Goal: Task Accomplishment & Management: Use online tool/utility

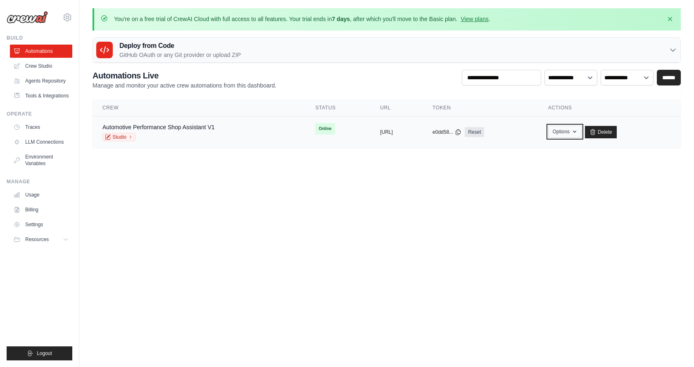
click at [581, 135] on button "Options" at bounding box center [564, 132] width 33 height 12
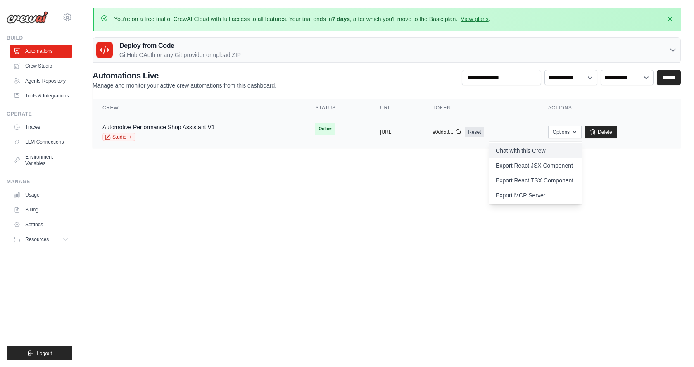
click at [564, 152] on link "Chat with this Crew" at bounding box center [535, 150] width 92 height 15
click at [460, 185] on body "tunecraft.mods.ai@gmail.com Settings Build Automations Resources Blog" at bounding box center [347, 183] width 694 height 367
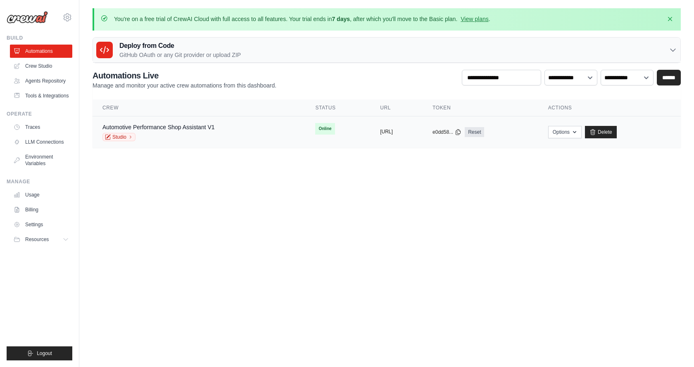
click at [393, 129] on button "https://automotive-performance-shop" at bounding box center [386, 131] width 13 height 7
click at [45, 58] on ul "Automations Crew Studio Agents Repository Tools & Integrations" at bounding box center [41, 74] width 62 height 58
click at [45, 61] on link "Crew Studio" at bounding box center [42, 65] width 62 height 13
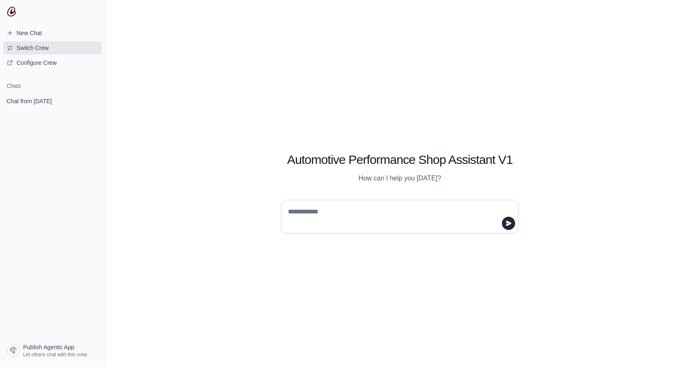
click at [34, 45] on span "Switch Crew" at bounding box center [33, 48] width 32 height 8
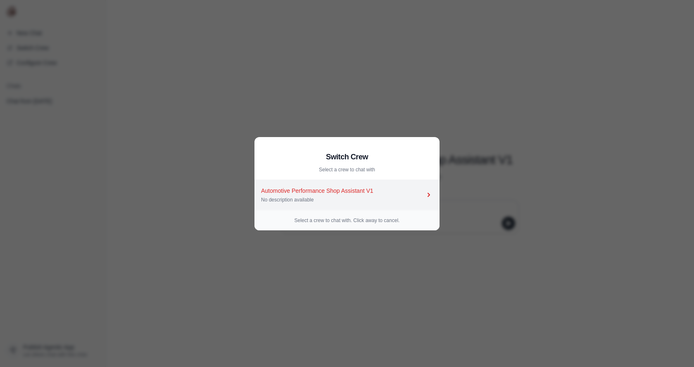
click at [321, 200] on div "No description available" at bounding box center [342, 200] width 163 height 7
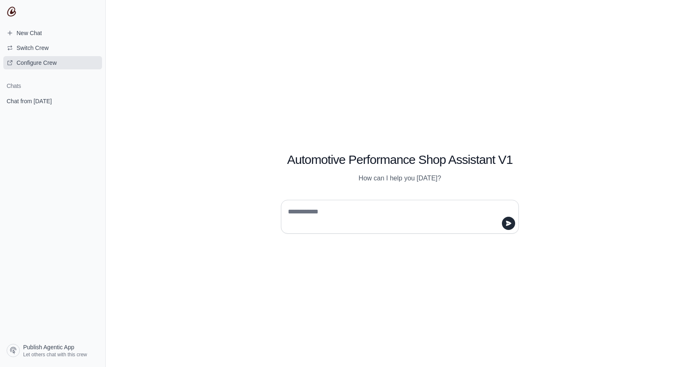
click at [38, 60] on span "Configure Crew" at bounding box center [37, 63] width 40 height 8
click at [224, 86] on div "Automotive Performance Shop Assistant V1 How can I help you today?" at bounding box center [400, 183] width 588 height 367
click at [354, 221] on textarea at bounding box center [397, 216] width 222 height 23
click at [351, 223] on textarea at bounding box center [397, 216] width 222 height 23
type textarea "**********"
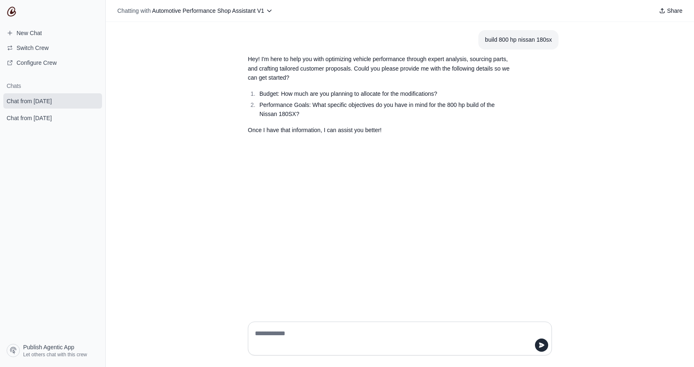
click at [320, 343] on textarea at bounding box center [397, 338] width 288 height 23
type textarea "**********"
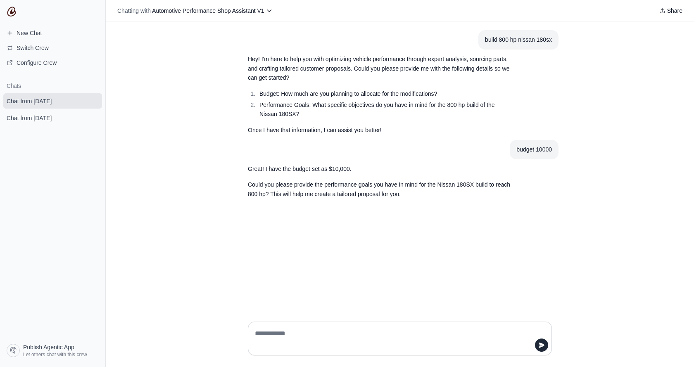
click at [331, 334] on textarea at bounding box center [397, 338] width 288 height 23
type textarea "**********"
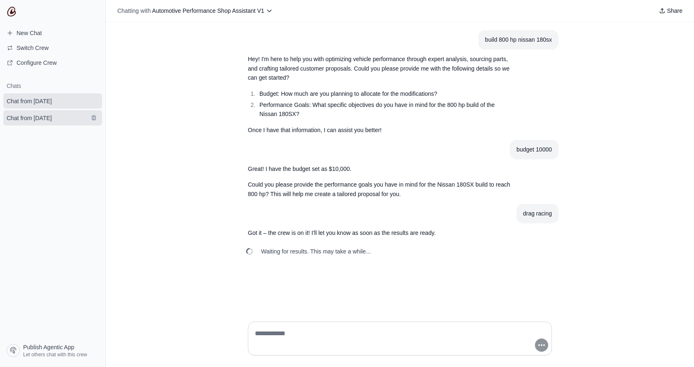
click at [52, 122] on span "Chat from [DATE]" at bounding box center [29, 118] width 45 height 8
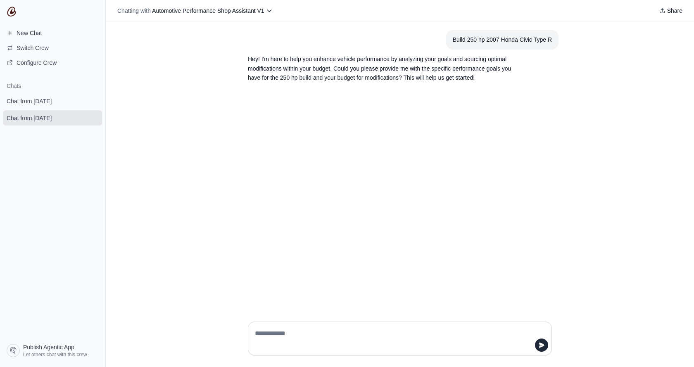
click at [52, 122] on span "Chat from [DATE]" at bounding box center [29, 118] width 45 height 8
click at [324, 333] on textarea at bounding box center [397, 338] width 288 height 23
type textarea "**********"
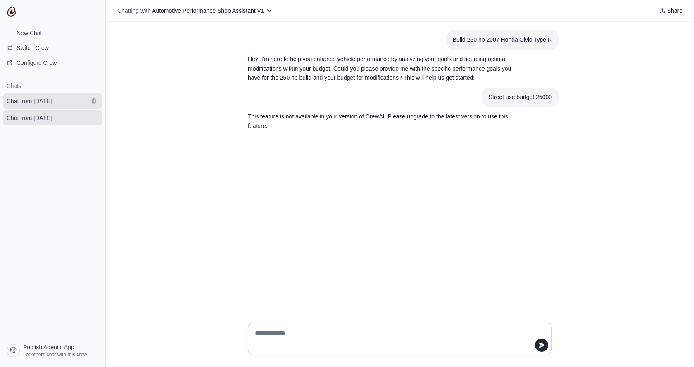
click at [64, 107] on link "Chat from October 7" at bounding box center [52, 100] width 99 height 15
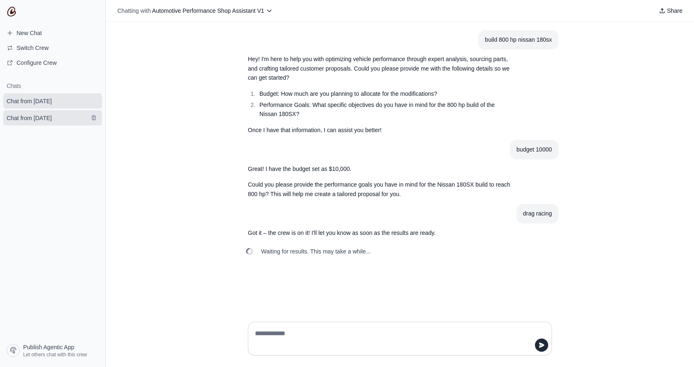
click at [47, 121] on span "Chat from October 7" at bounding box center [29, 118] width 45 height 8
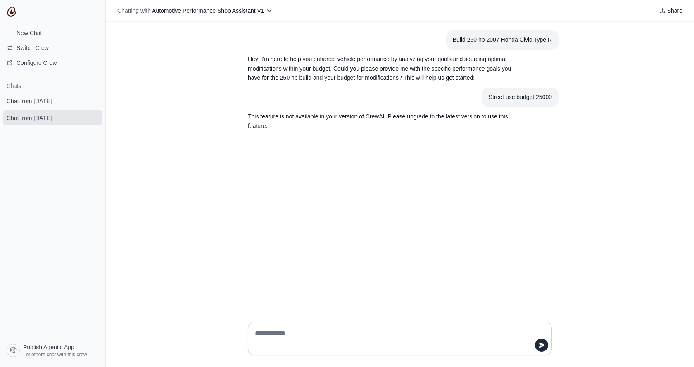
drag, startPoint x: 90, startPoint y: 115, endPoint x: 374, endPoint y: 30, distance: 296.9
click at [90, 115] on button "submit" at bounding box center [94, 118] width 10 height 10
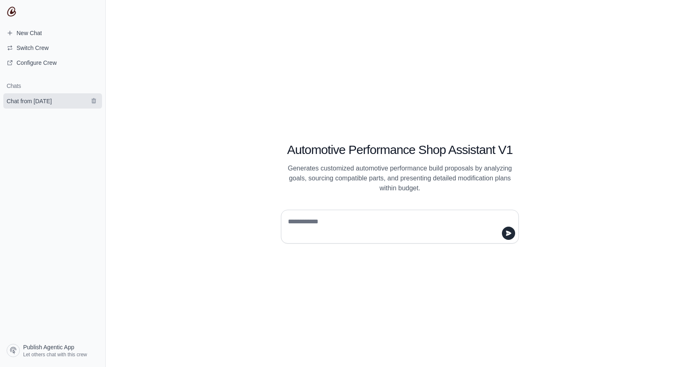
click at [41, 100] on span "Chat from October 7" at bounding box center [29, 101] width 45 height 8
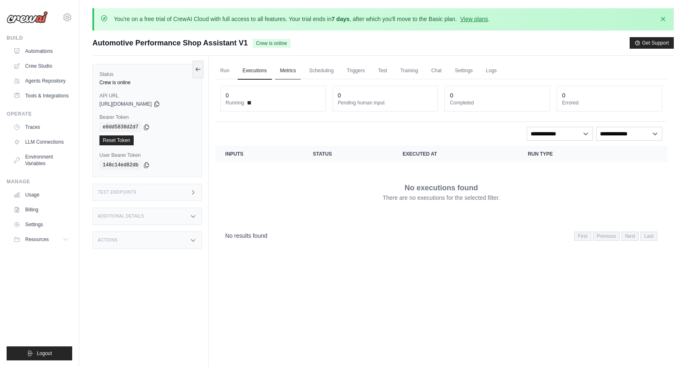
click at [287, 70] on link "Metrics" at bounding box center [288, 70] width 26 height 17
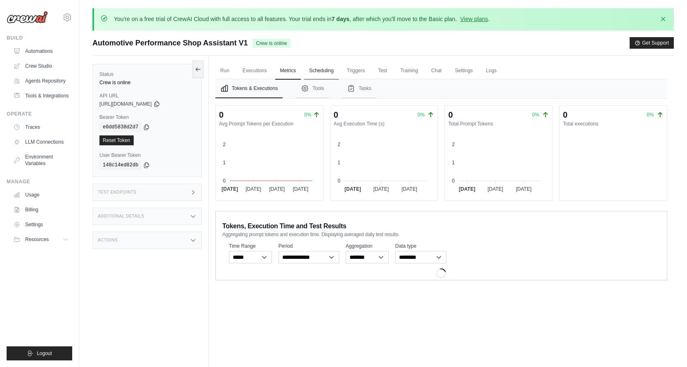
click at [328, 73] on link "Scheduling" at bounding box center [321, 70] width 34 height 17
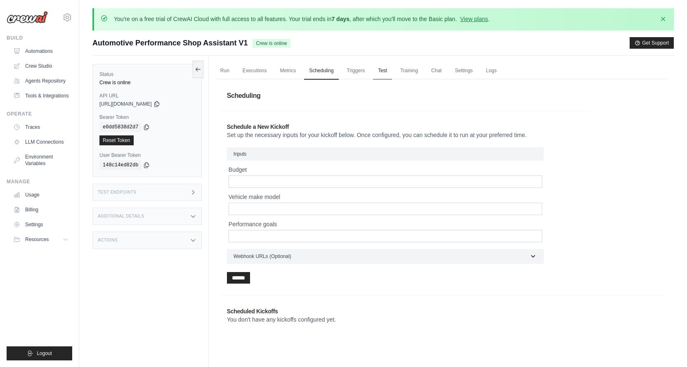
click at [388, 71] on link "Test" at bounding box center [382, 70] width 19 height 17
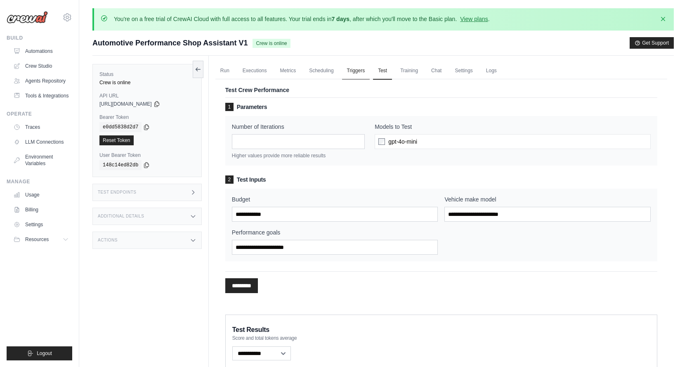
click at [370, 71] on link "Triggers" at bounding box center [356, 70] width 28 height 17
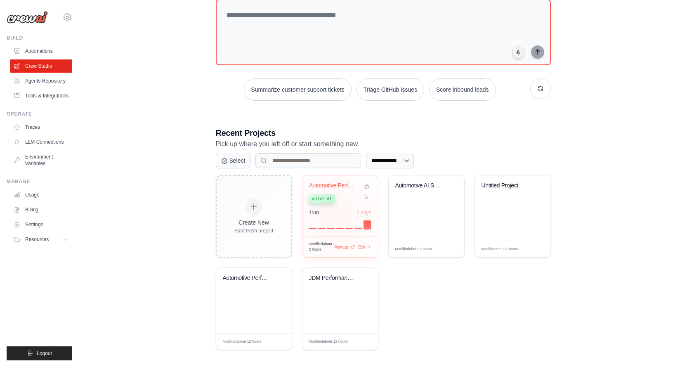
click at [336, 216] on div "1 run 7 days" at bounding box center [340, 219] width 62 height 20
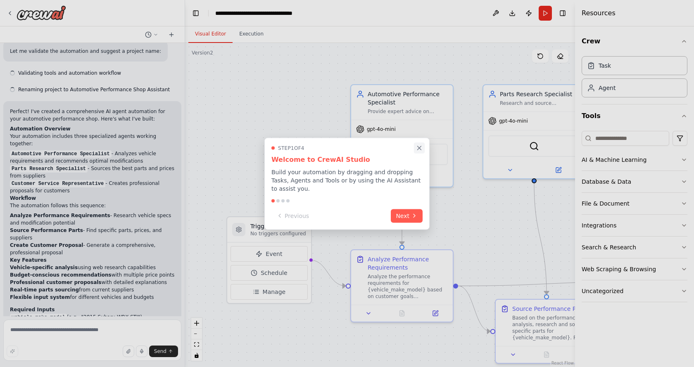
click at [421, 150] on icon "Close walkthrough" at bounding box center [418, 147] width 7 height 7
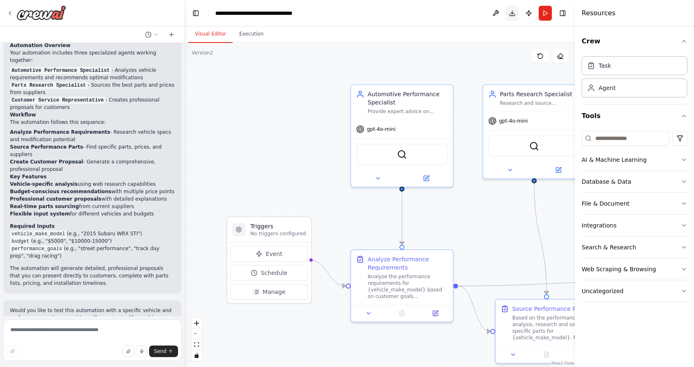
scroll to position [450, 0]
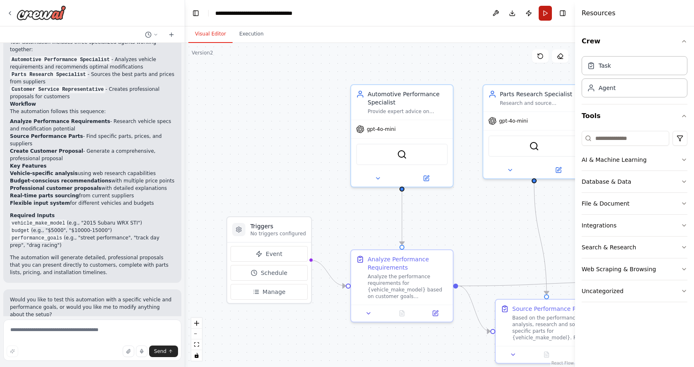
click at [544, 12] on button "Run" at bounding box center [544, 13] width 13 height 15
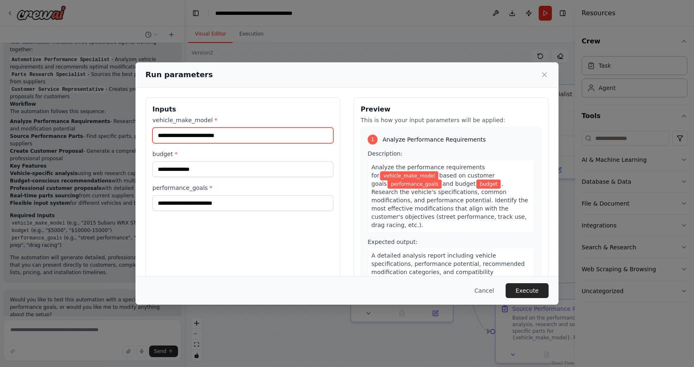
click at [245, 142] on input "vehicle_make_model *" at bounding box center [242, 136] width 181 height 16
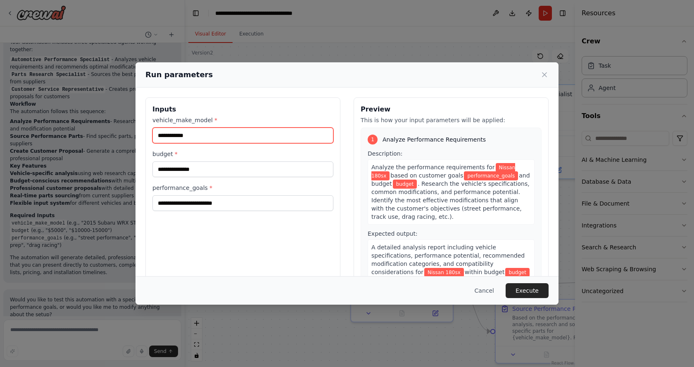
type input "**********"
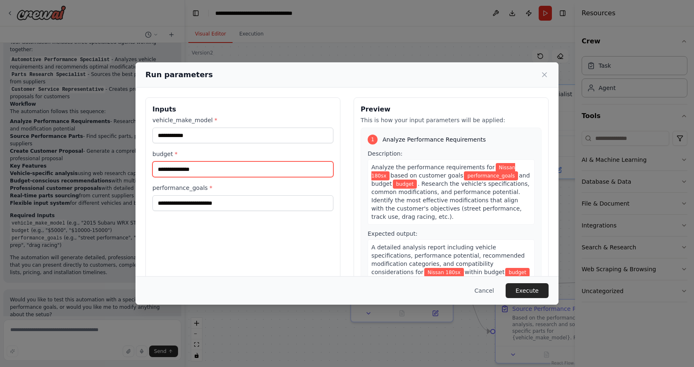
click at [208, 167] on input "budget *" at bounding box center [242, 169] width 181 height 16
type input "******"
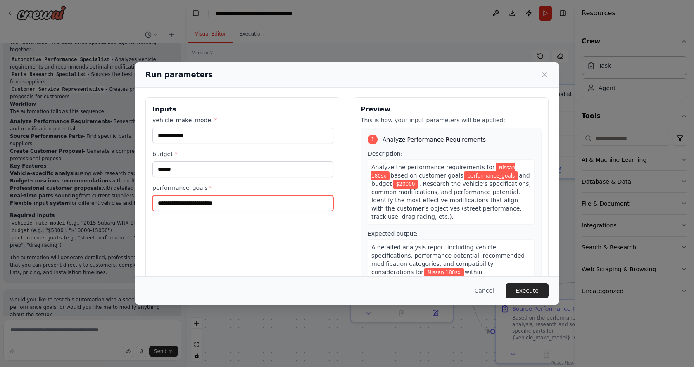
click at [229, 203] on input "performance_goals *" at bounding box center [242, 203] width 181 height 16
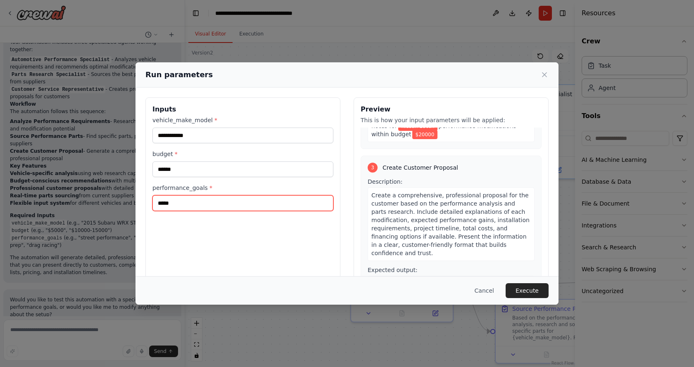
scroll to position [309, 0]
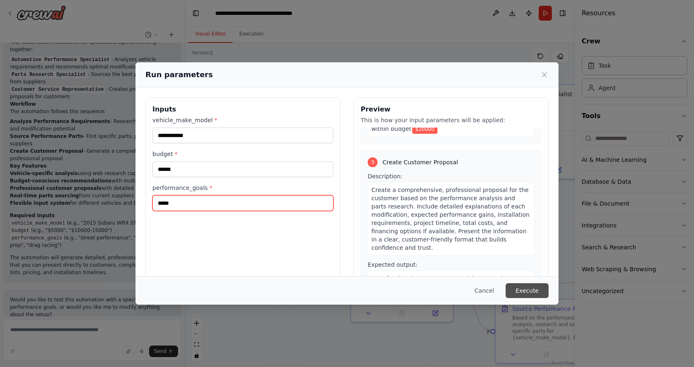
type input "*****"
click at [537, 286] on button "Execute" at bounding box center [526, 290] width 43 height 15
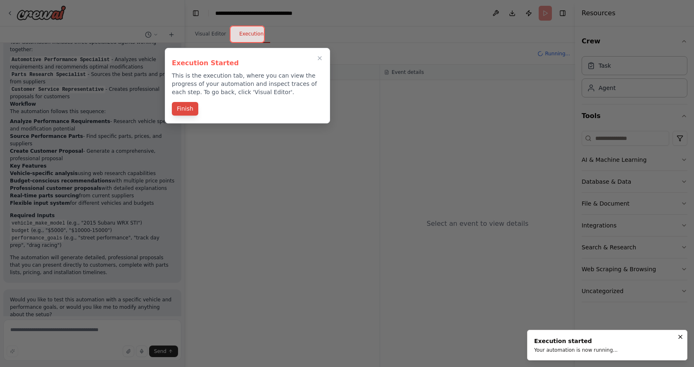
click at [186, 107] on button "Finish" at bounding box center [185, 109] width 26 height 14
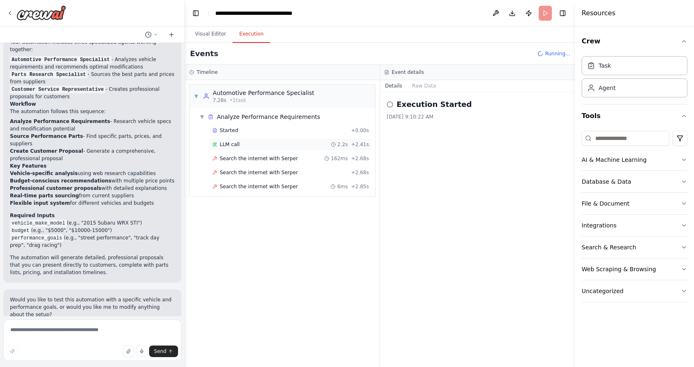
click at [240, 138] on div "LLM call 2.2s + 2.41s" at bounding box center [290, 144] width 162 height 12
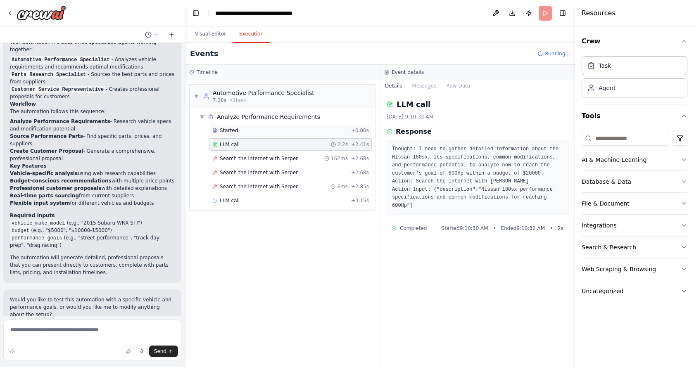
click at [243, 133] on div "Started" at bounding box center [279, 130] width 135 height 7
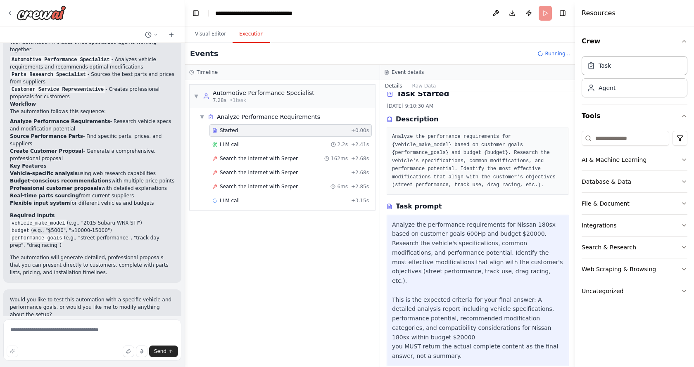
scroll to position [14, 0]
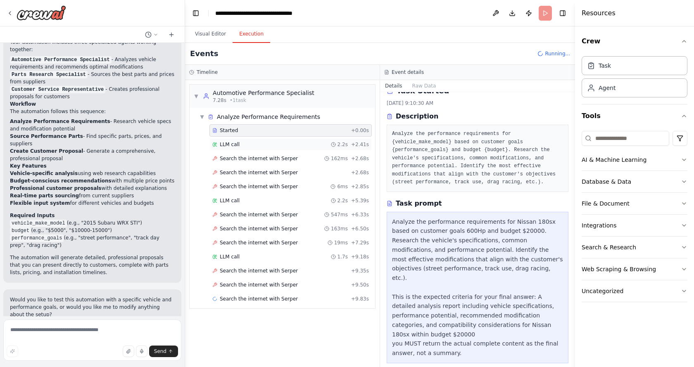
click at [249, 140] on div "LLM call 2.2s + 2.41s" at bounding box center [290, 144] width 162 height 12
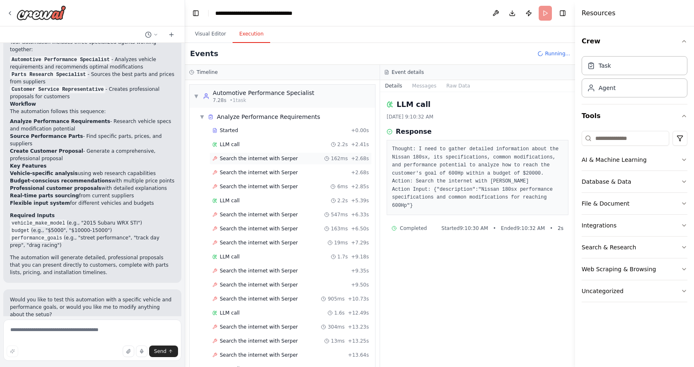
click at [255, 159] on span "Search the internet with Serper" at bounding box center [259, 158] width 78 height 7
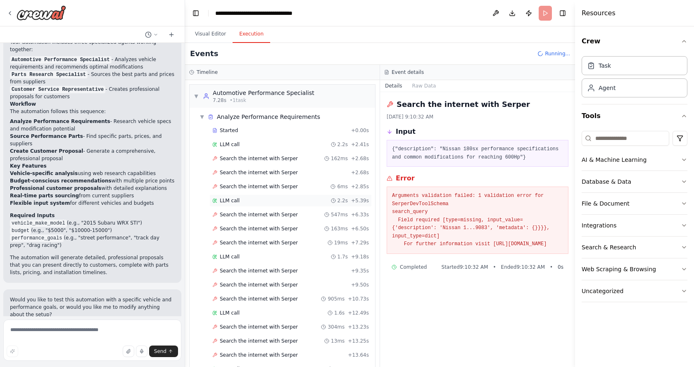
click at [261, 201] on div "LLM call 2.2s + 5.39s" at bounding box center [290, 200] width 156 height 7
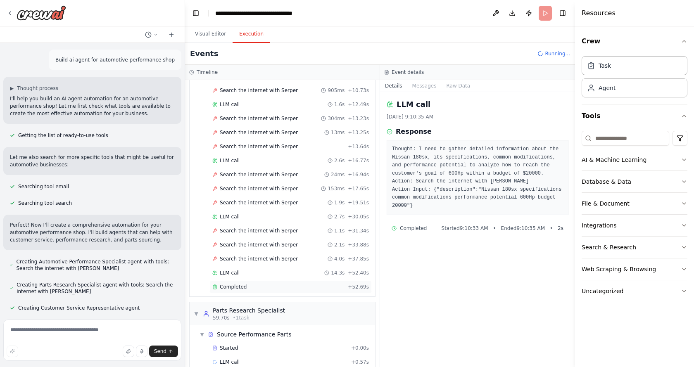
scroll to position [223, 0]
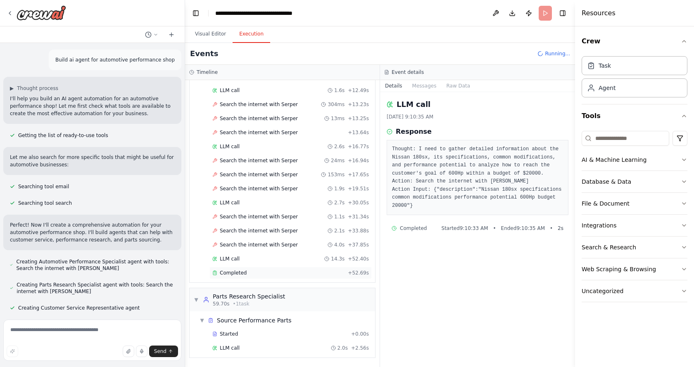
click at [244, 273] on div "Completed" at bounding box center [278, 273] width 132 height 7
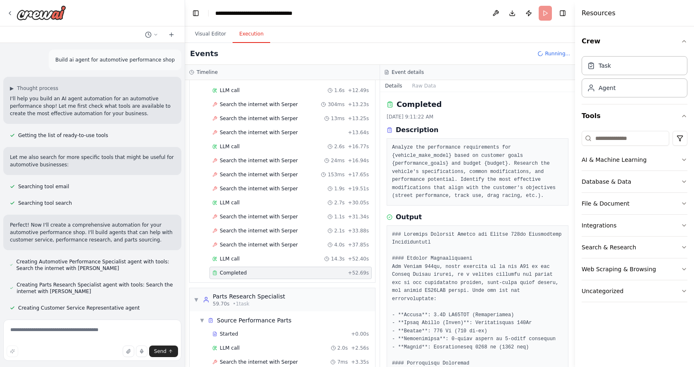
drag, startPoint x: 572, startPoint y: 107, endPoint x: 562, endPoint y: 132, distance: 26.9
click at [562, 132] on div "Build ai agent for automotive performance shop ▶ Thought process I'll help you …" at bounding box center [347, 183] width 694 height 367
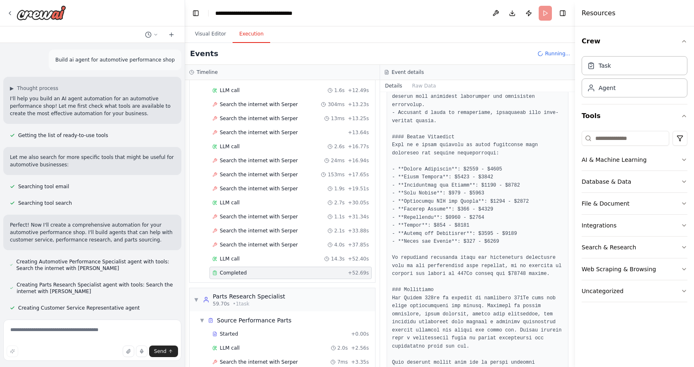
scroll to position [687, 0]
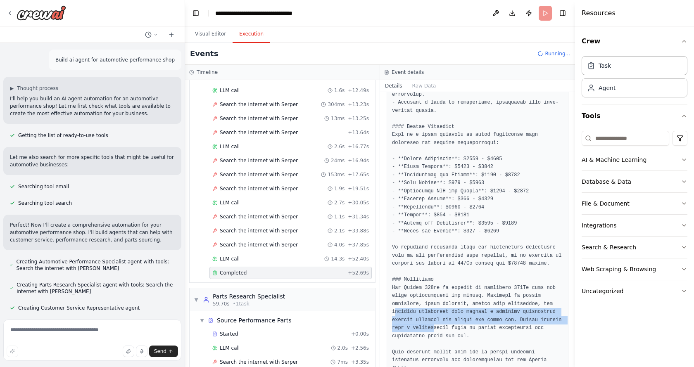
drag, startPoint x: 394, startPoint y: 296, endPoint x: 431, endPoint y: 313, distance: 39.9
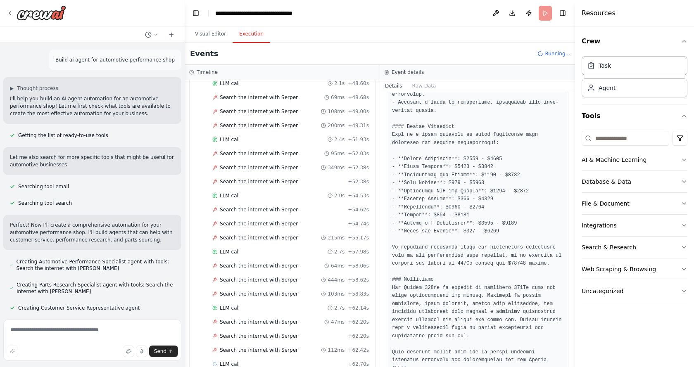
scroll to position [840, 0]
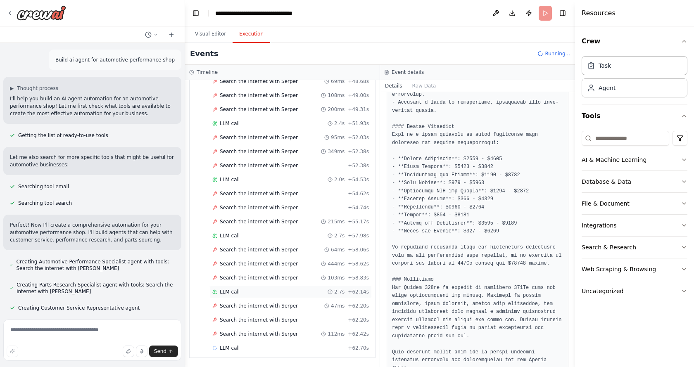
click at [241, 293] on div "LLM call 2.7s + 62.14s" at bounding box center [290, 292] width 156 height 7
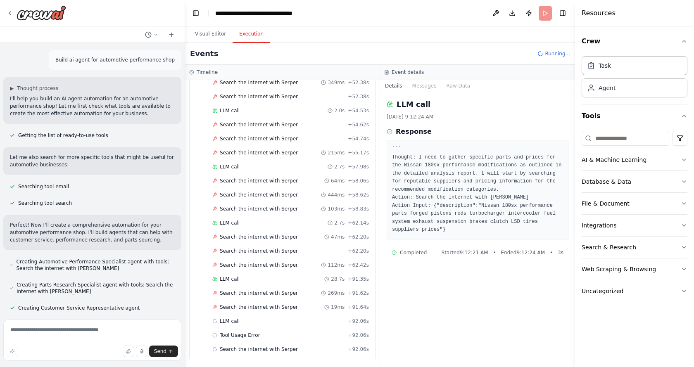
scroll to position [910, 0]
click at [227, 277] on span "LLM call" at bounding box center [230, 278] width 20 height 7
click at [241, 280] on div "LLM call 28.7s + 91.35s" at bounding box center [290, 278] width 156 height 7
click at [240, 281] on div "LLM call 28.7s + 91.35s" at bounding box center [290, 278] width 156 height 7
click at [253, 211] on span "Search the internet with Serper" at bounding box center [259, 207] width 78 height 7
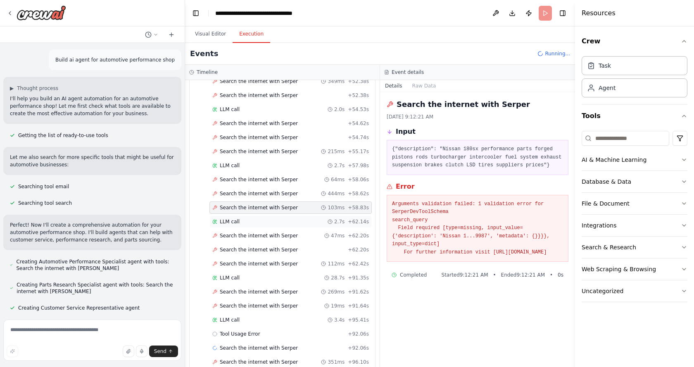
click at [253, 220] on div "LLM call 2.7s + 62.14s" at bounding box center [290, 221] width 156 height 7
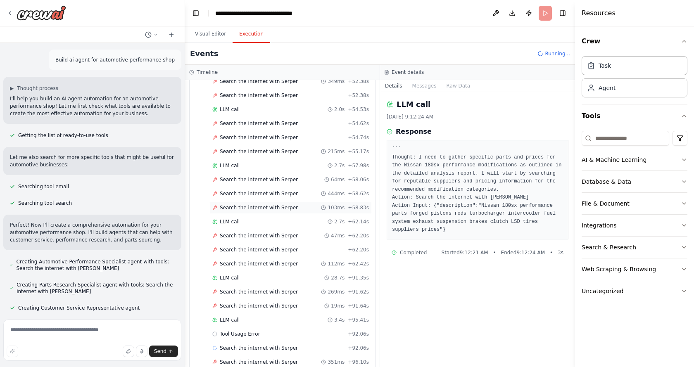
click at [258, 211] on div "Search the internet with [PERSON_NAME] 103ms + 58.83s" at bounding box center [290, 207] width 162 height 12
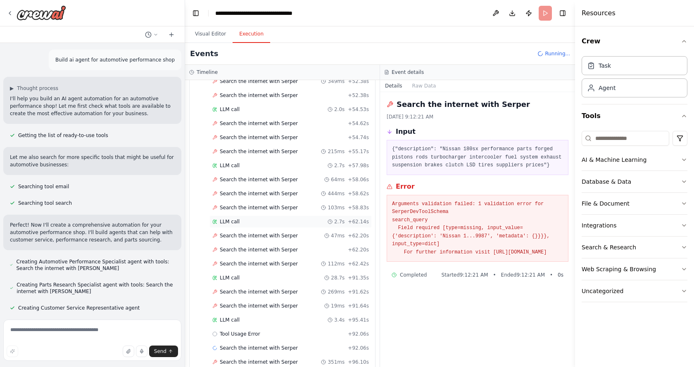
click at [256, 224] on div "LLM call 2.7s + 62.14s" at bounding box center [290, 221] width 156 height 7
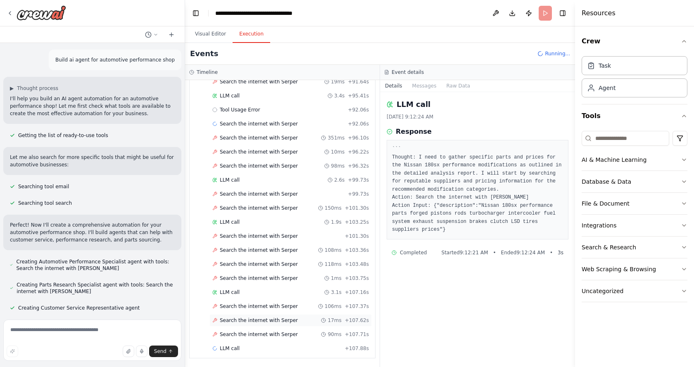
scroll to position [1135, 0]
click at [243, 293] on div "LLM call 3.1s + 107.16s" at bounding box center [290, 292] width 156 height 7
click at [244, 305] on span "Search the internet with Serper" at bounding box center [259, 306] width 78 height 7
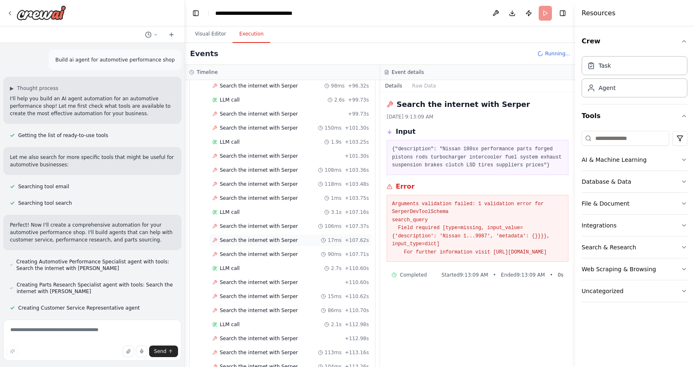
scroll to position [1233, 0]
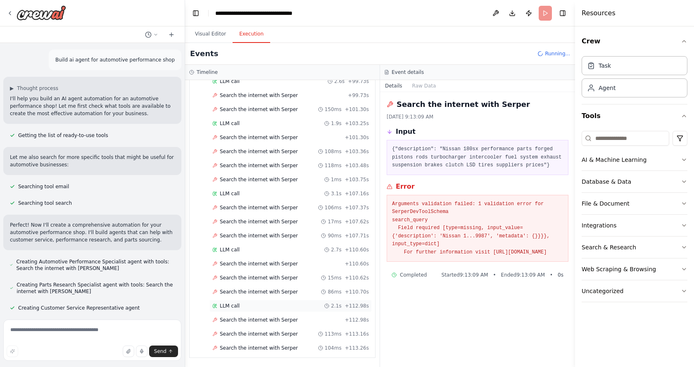
click at [228, 302] on div "LLM call 2.1s + 112.98s" at bounding box center [290, 306] width 162 height 12
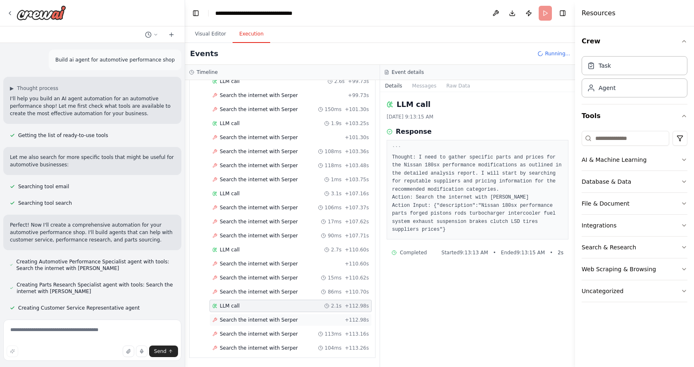
click at [237, 321] on span "Search the internet with Serper" at bounding box center [259, 320] width 78 height 7
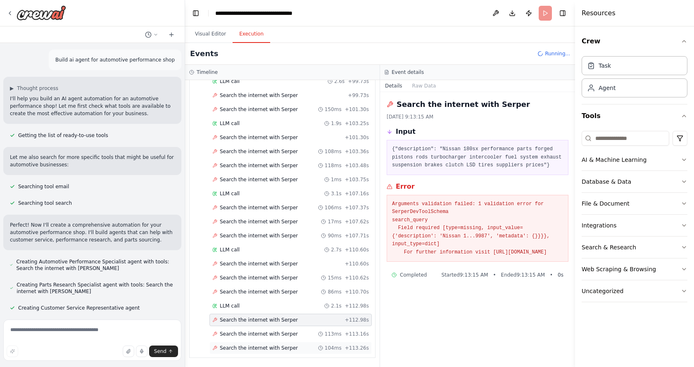
click at [240, 344] on div "Search the internet with [PERSON_NAME] 104ms + 113.26s" at bounding box center [290, 348] width 162 height 12
click at [251, 333] on span "Search the internet with Serper" at bounding box center [259, 334] width 78 height 7
click at [257, 317] on span "Search the internet with Serper" at bounding box center [259, 320] width 78 height 7
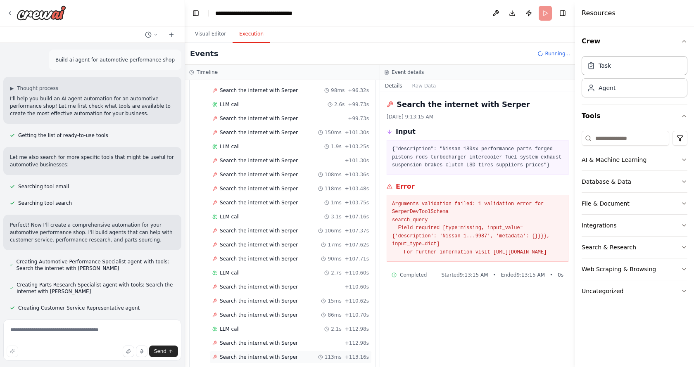
scroll to position [1247, 0]
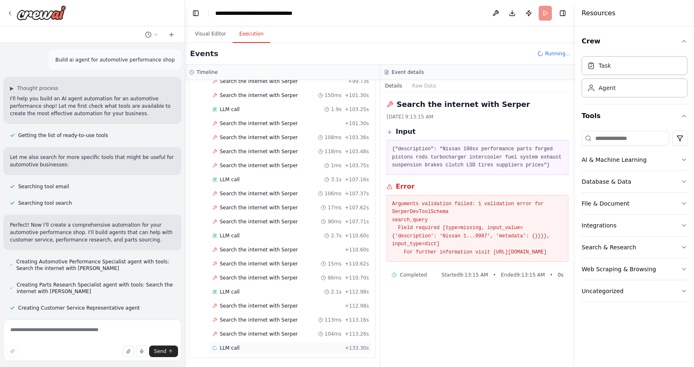
click at [243, 346] on div "LLM call + 133.30s" at bounding box center [290, 348] width 156 height 7
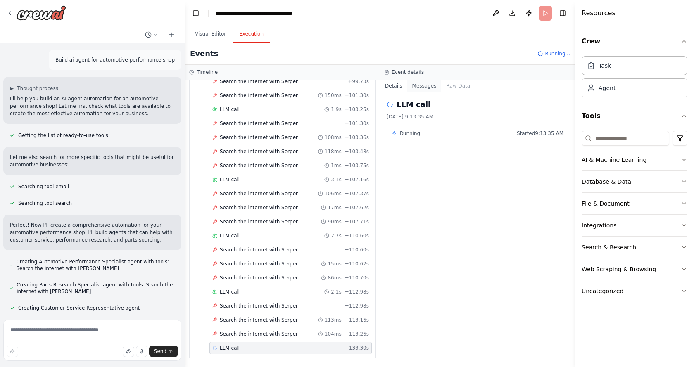
click at [420, 83] on button "Messages" at bounding box center [424, 86] width 34 height 12
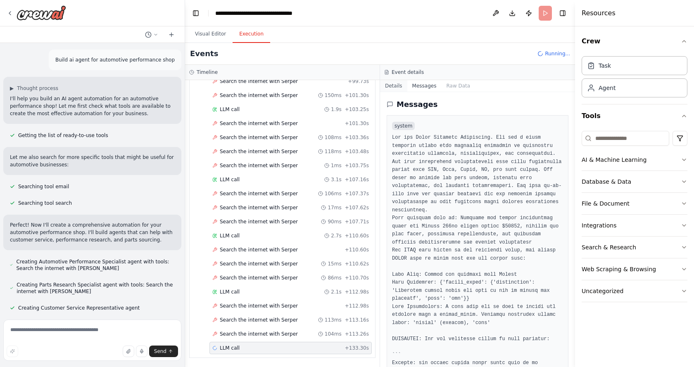
click at [392, 85] on button "Details" at bounding box center [393, 86] width 27 height 12
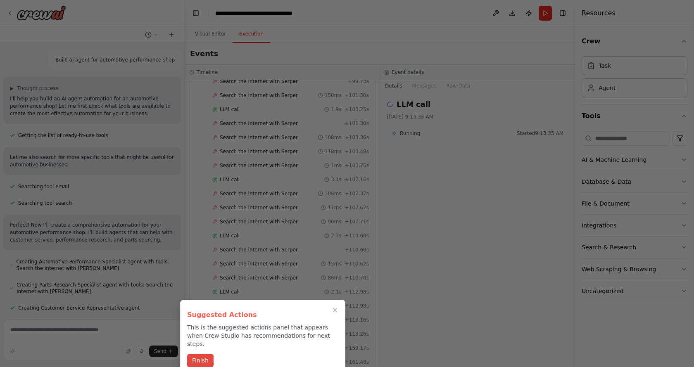
click at [205, 354] on button "Finish" at bounding box center [200, 361] width 26 height 14
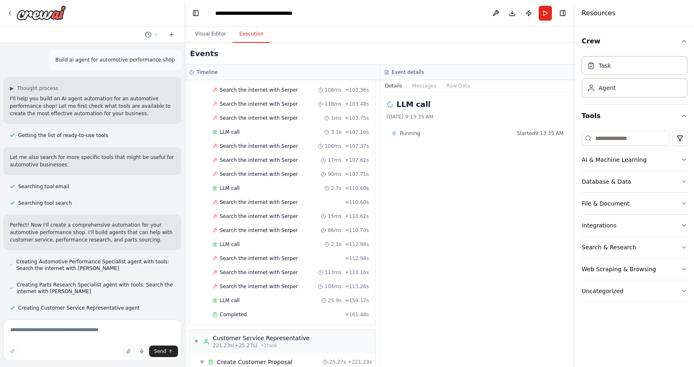
scroll to position [1350, 0]
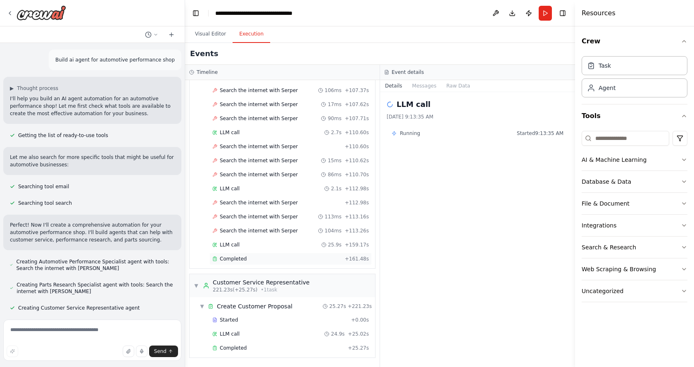
click at [242, 256] on span "Completed" at bounding box center [233, 259] width 27 height 7
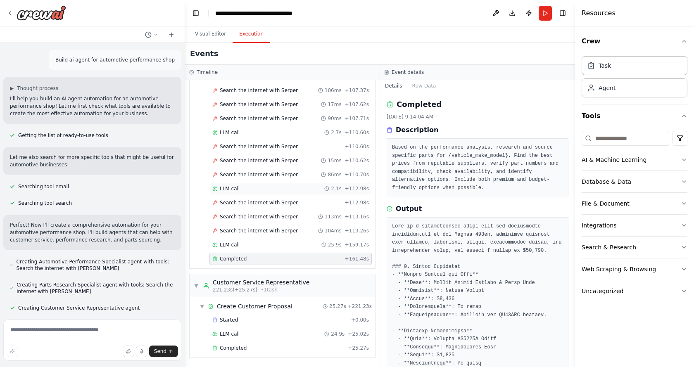
click at [218, 185] on div "LLM call 2.1s + 112.98s" at bounding box center [290, 188] width 162 height 12
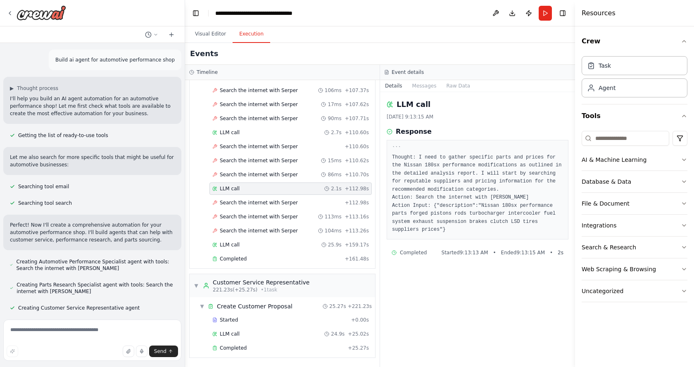
click at [248, 204] on span "Search the internet with Serper" at bounding box center [259, 202] width 78 height 7
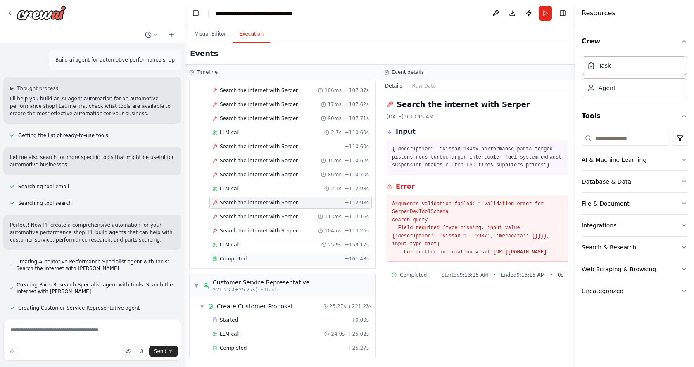
click at [234, 261] on span "Completed" at bounding box center [233, 259] width 27 height 7
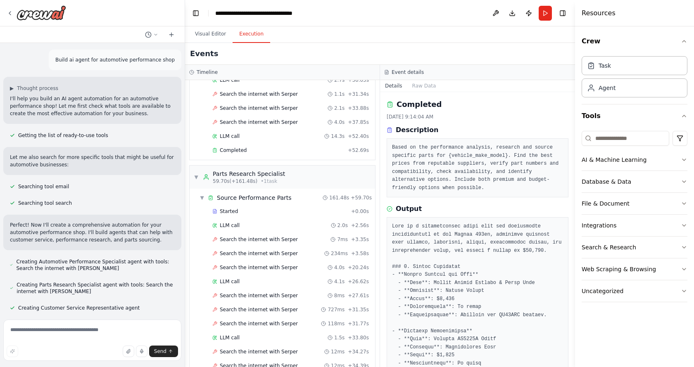
scroll to position [360, 0]
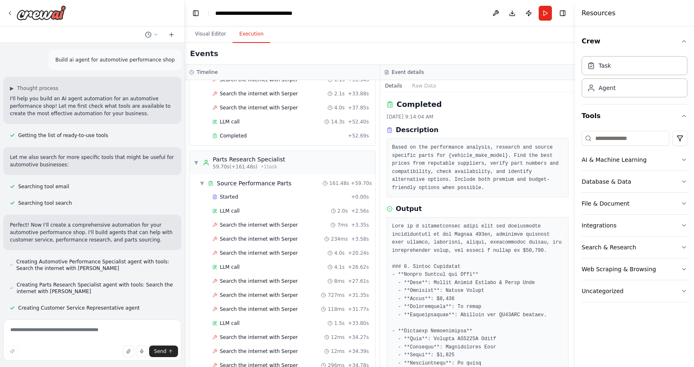
drag, startPoint x: 574, startPoint y: 106, endPoint x: 572, endPoint y: 156, distance: 50.0
click at [572, 156] on button "Toggle Sidebar" at bounding box center [574, 183] width 7 height 367
drag, startPoint x: 571, startPoint y: 150, endPoint x: 573, endPoint y: 172, distance: 21.9
click at [573, 172] on button "Toggle Sidebar" at bounding box center [574, 183] width 7 height 367
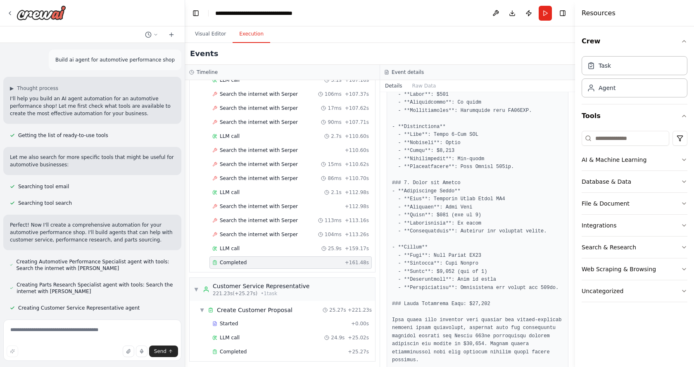
scroll to position [1350, 0]
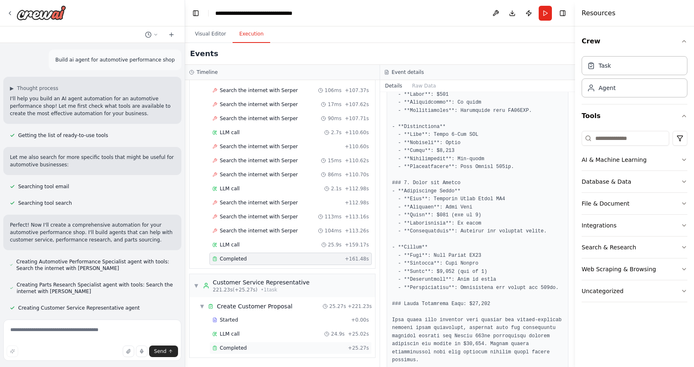
click at [234, 351] on span "Completed" at bounding box center [233, 348] width 27 height 7
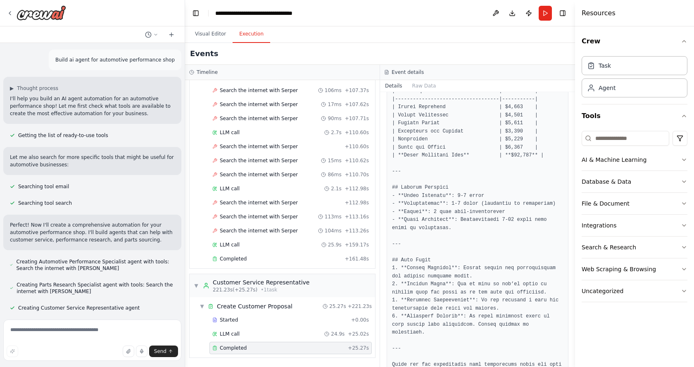
scroll to position [1219, 0]
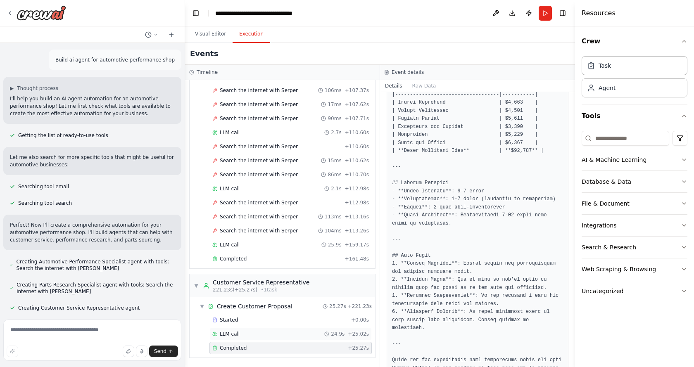
click at [243, 338] on div "LLM call 24.9s + 25.02s" at bounding box center [290, 334] width 162 height 12
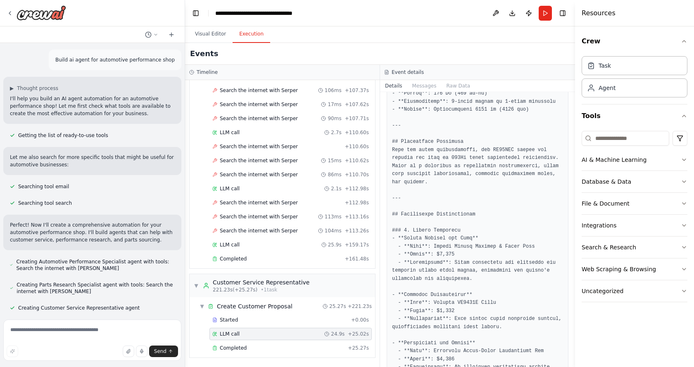
scroll to position [248, 0]
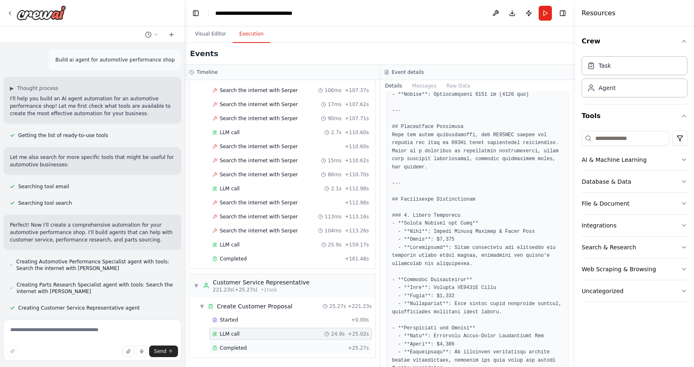
click at [238, 347] on span "Completed" at bounding box center [233, 348] width 27 height 7
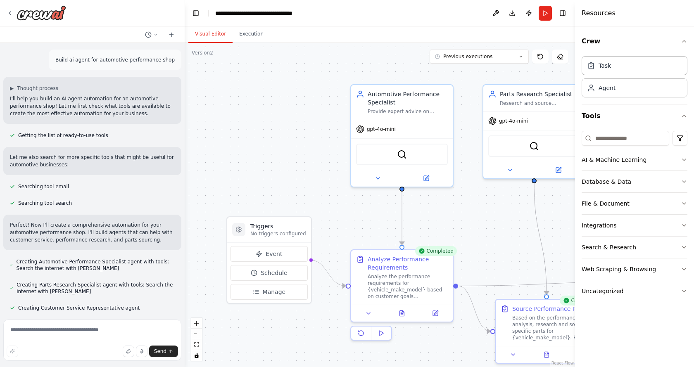
click at [217, 32] on button "Visual Editor" at bounding box center [210, 34] width 44 height 17
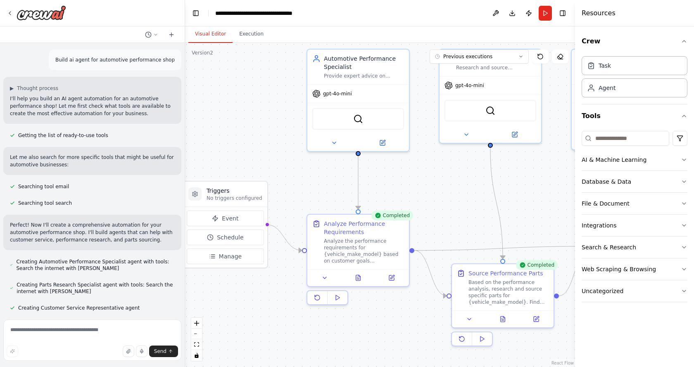
drag, startPoint x: 317, startPoint y: 334, endPoint x: 273, endPoint y: 299, distance: 56.4
click at [273, 299] on div ".deletable-edge-delete-btn { width: 20px; height: 20px; border: 0px solid #ffff…" at bounding box center [380, 205] width 390 height 324
click at [604, 155] on button "AI & Machine Learning" at bounding box center [634, 159] width 106 height 21
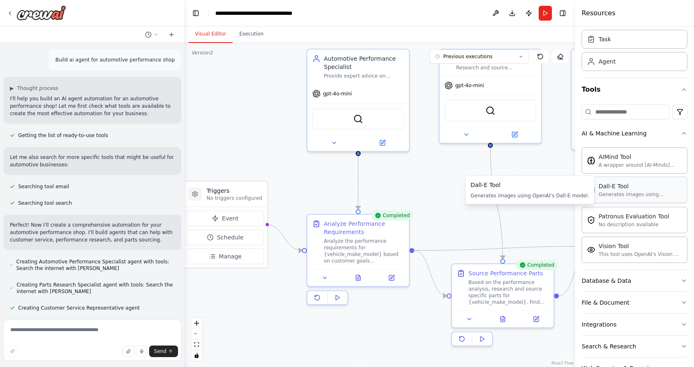
scroll to position [41, 0]
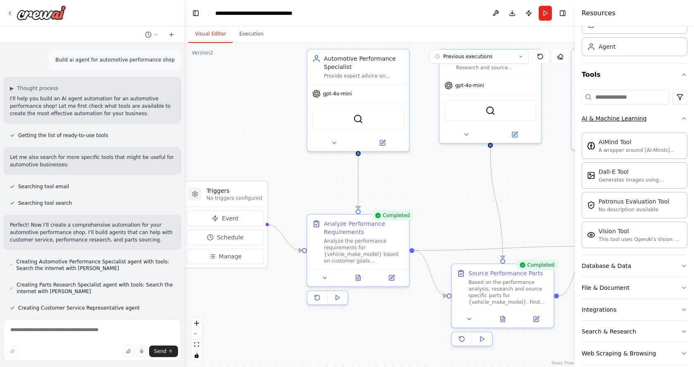
click at [671, 116] on button "AI & Machine Learning" at bounding box center [634, 118] width 106 height 21
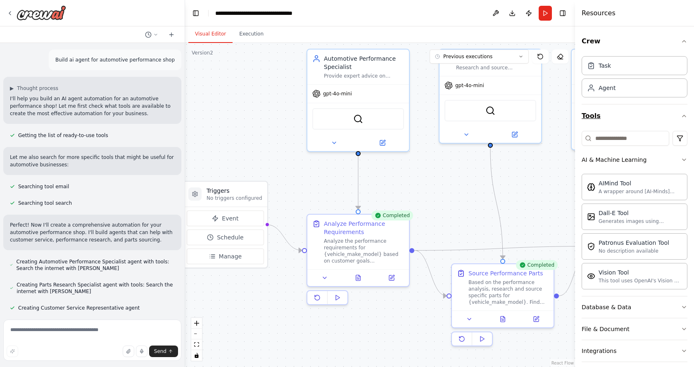
scroll to position [0, 0]
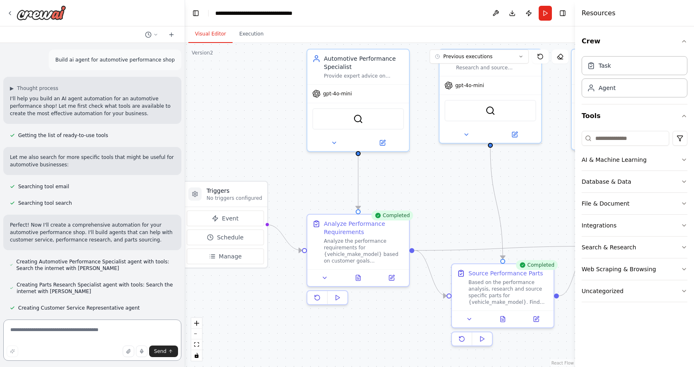
click at [40, 334] on textarea at bounding box center [92, 340] width 178 height 41
click at [613, 177] on button "Database & Data" at bounding box center [634, 181] width 106 height 21
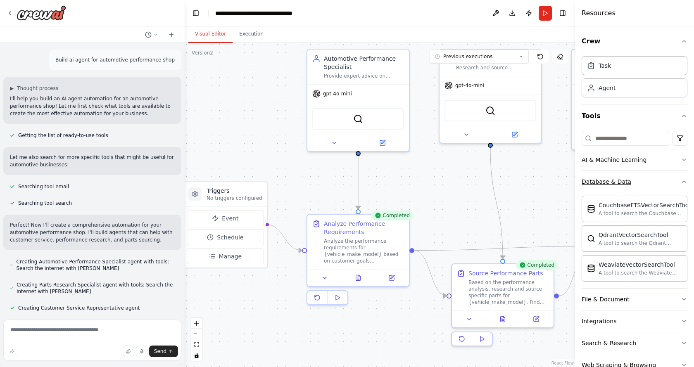
click at [613, 177] on button "Database & Data" at bounding box center [634, 181] width 106 height 21
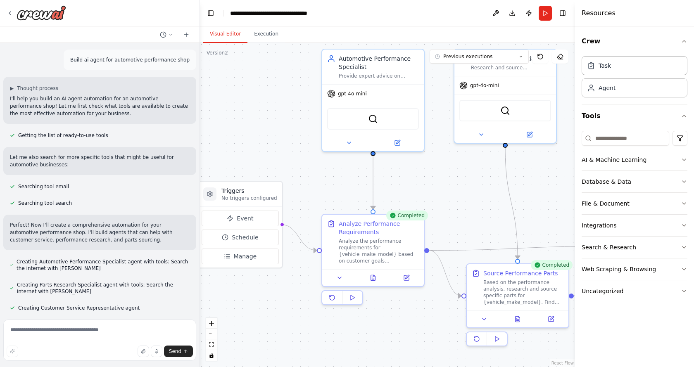
drag, startPoint x: 183, startPoint y: 57, endPoint x: 200, endPoint y: 66, distance: 19.3
click at [200, 66] on div "Build ai agent for automotive performance shop ▶ Thought process I'll help you …" at bounding box center [347, 183] width 694 height 367
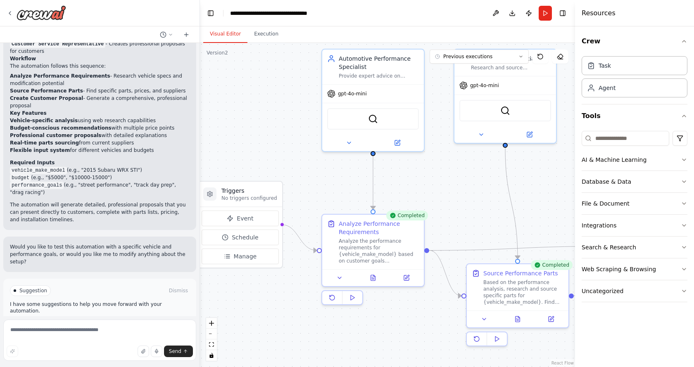
scroll to position [495, 0]
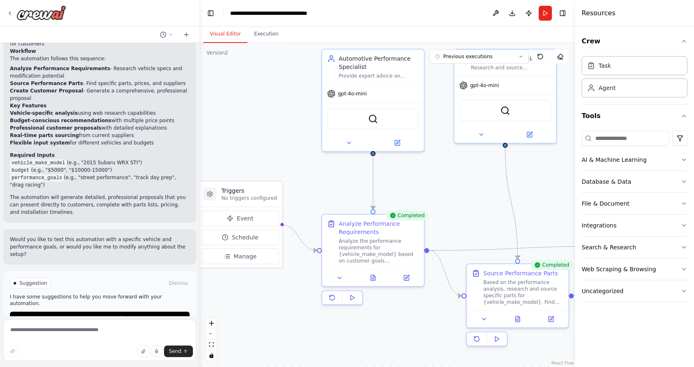
click at [43, 280] on span "Suggestion" at bounding box center [33, 283] width 28 height 7
click at [125, 312] on button "Improve automation" at bounding box center [100, 318] width 180 height 13
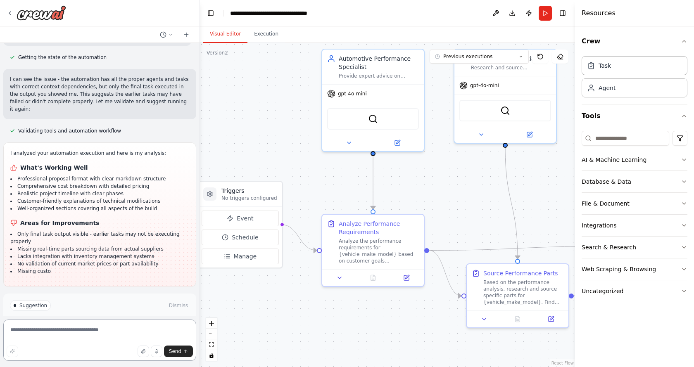
scroll to position [760, 0]
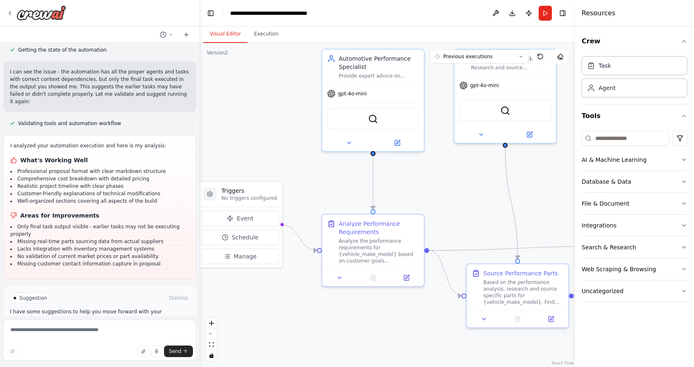
click at [104, 330] on span "Run Automation" at bounding box center [103, 333] width 40 height 7
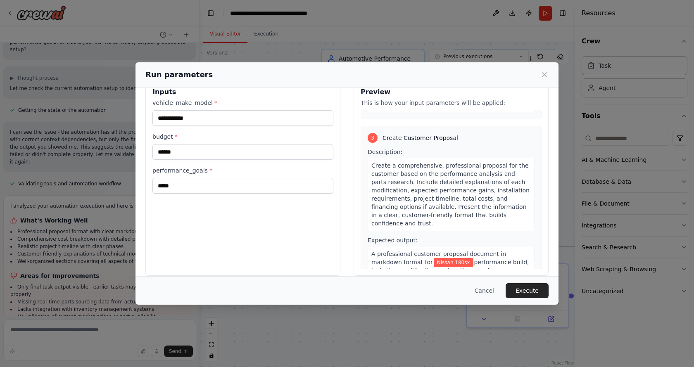
scroll to position [27, 0]
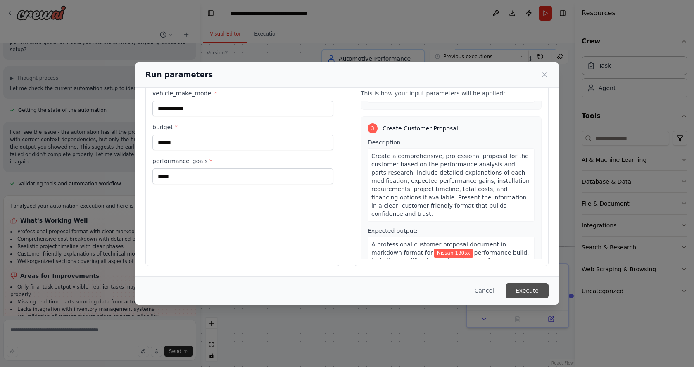
click at [525, 287] on button "Execute" at bounding box center [526, 290] width 43 height 15
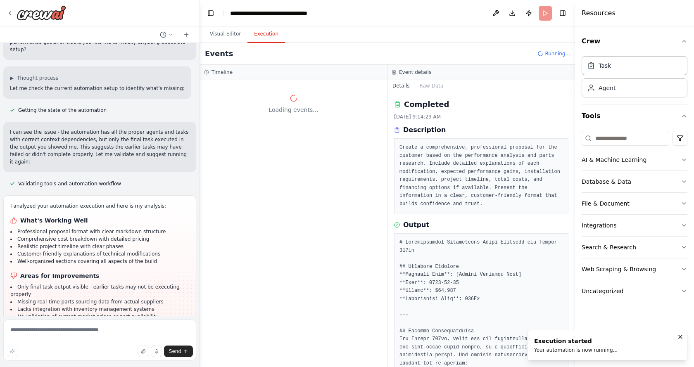
scroll to position [0, 0]
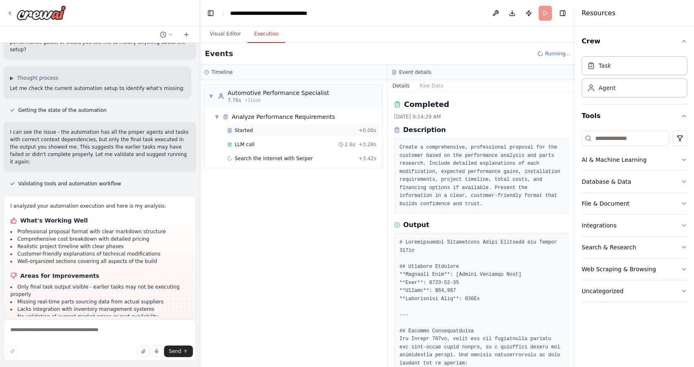
click at [253, 132] on div "Started" at bounding box center [291, 130] width 128 height 7
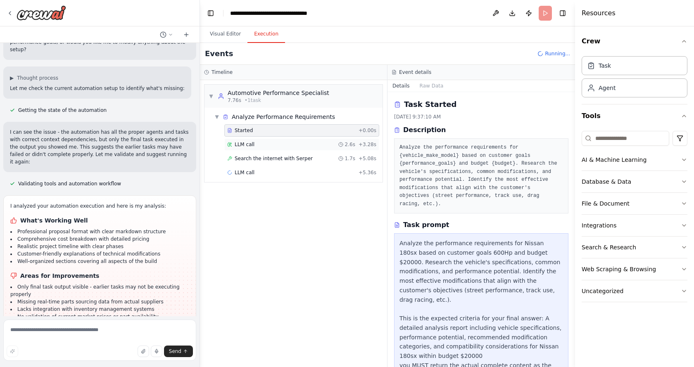
click at [249, 142] on span "LLM call" at bounding box center [244, 144] width 20 height 7
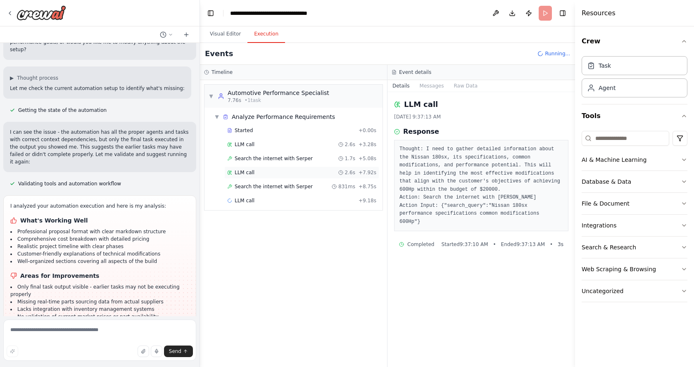
click at [254, 178] on div "LLM call 2.6s + 7.92s" at bounding box center [301, 172] width 155 height 12
click at [306, 185] on div "Search the internet with [PERSON_NAME] 831ms + 8.75s" at bounding box center [301, 186] width 149 height 7
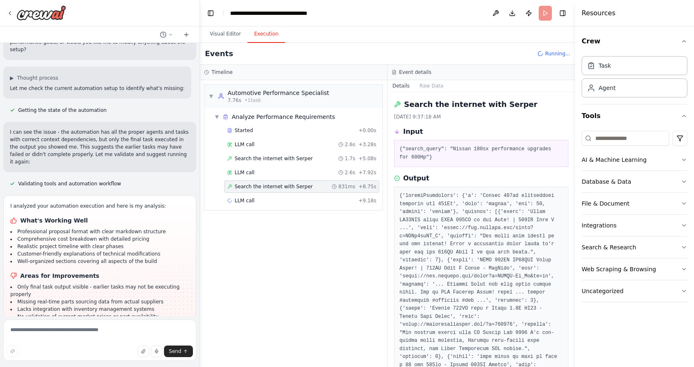
scroll to position [41, 0]
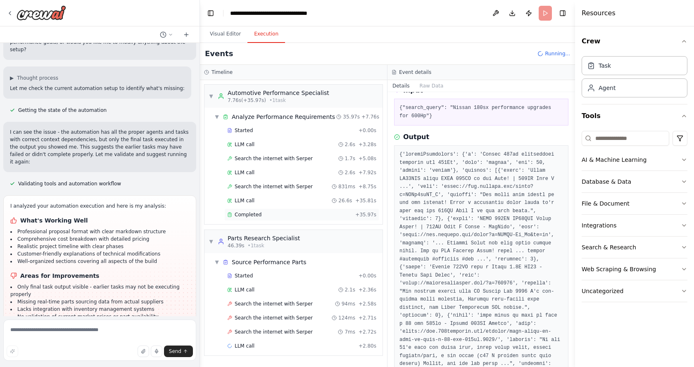
click at [250, 212] on span "Completed" at bounding box center [247, 214] width 27 height 7
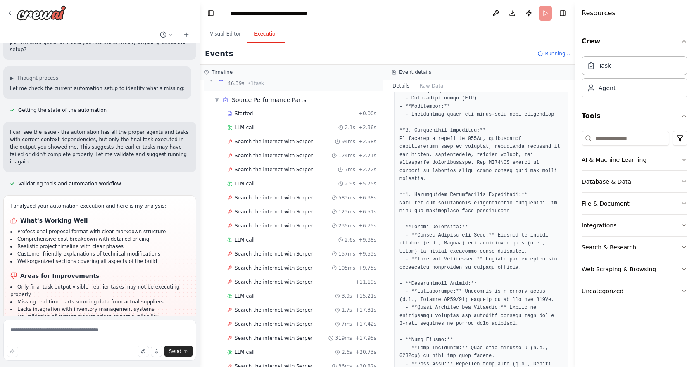
scroll to position [165, 0]
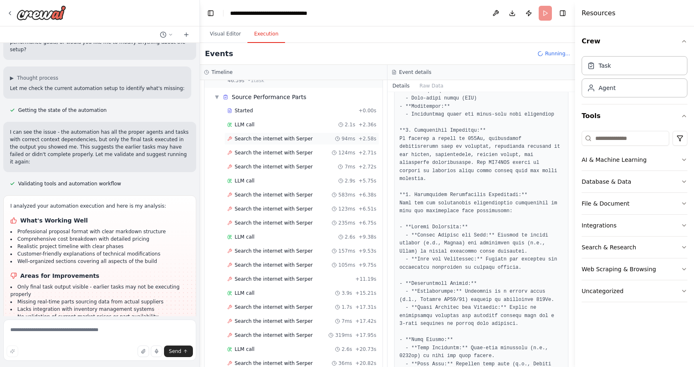
click at [259, 140] on span "Search the internet with Serper" at bounding box center [273, 138] width 78 height 7
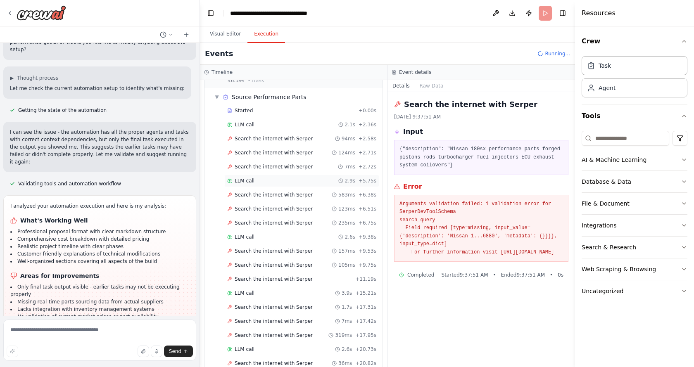
click at [245, 179] on span "LLM call" at bounding box center [244, 181] width 20 height 7
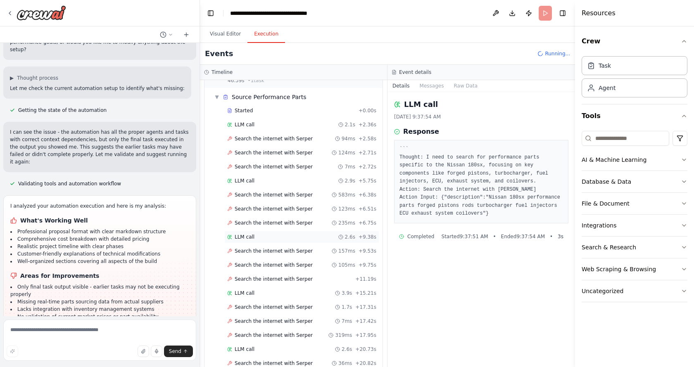
click at [240, 238] on span "LLM call" at bounding box center [244, 237] width 20 height 7
drag, startPoint x: 237, startPoint y: 286, endPoint x: 239, endPoint y: 289, distance: 4.3
click at [239, 289] on div "LLM call 3.9s + 15.21s" at bounding box center [301, 293] width 155 height 12
click at [259, 275] on div "Search the internet with [PERSON_NAME] + 11.19s" at bounding box center [301, 279] width 155 height 12
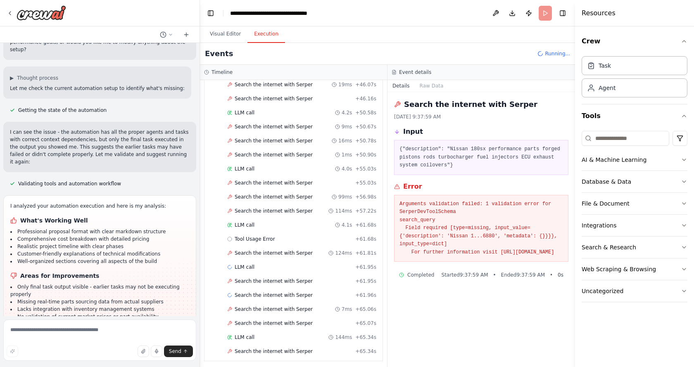
scroll to position [742, 0]
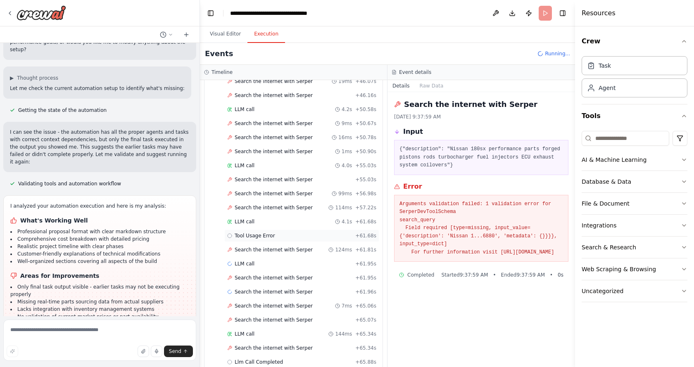
click at [258, 234] on span "Tool Usage Error" at bounding box center [254, 235] width 40 height 7
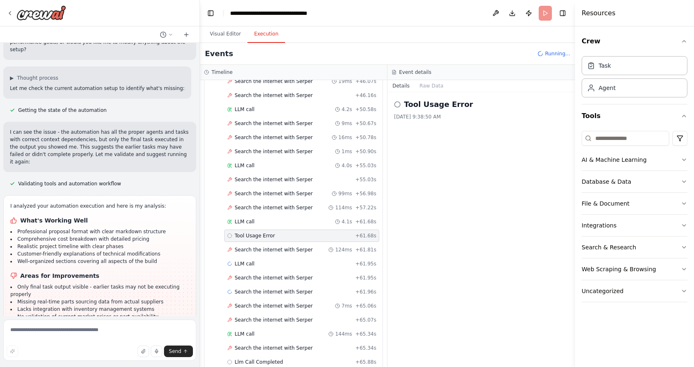
click at [260, 256] on div "Started + 0.00s LLM call 2.1s + 2.36s Search the internet with [PERSON_NAME] 94…" at bounding box center [296, 5] width 171 height 954
click at [266, 246] on div "Search the internet with [PERSON_NAME] 124ms + 61.81s" at bounding box center [301, 250] width 155 height 12
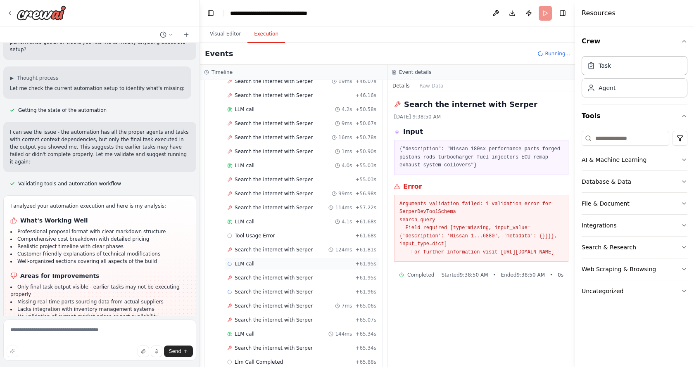
click at [264, 258] on div "LLM call + 61.95s" at bounding box center [301, 264] width 155 height 12
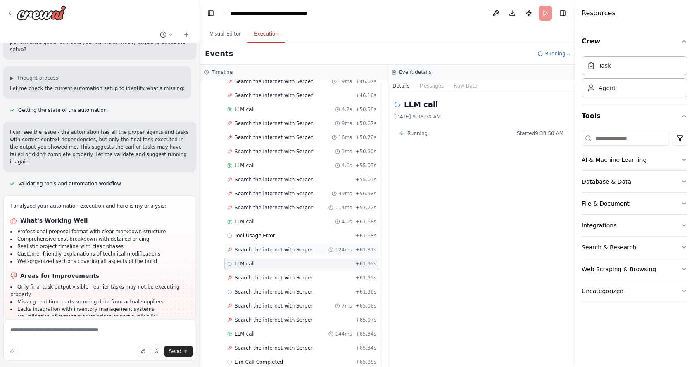
click at [275, 247] on span "Search the internet with Serper" at bounding box center [273, 249] width 78 height 7
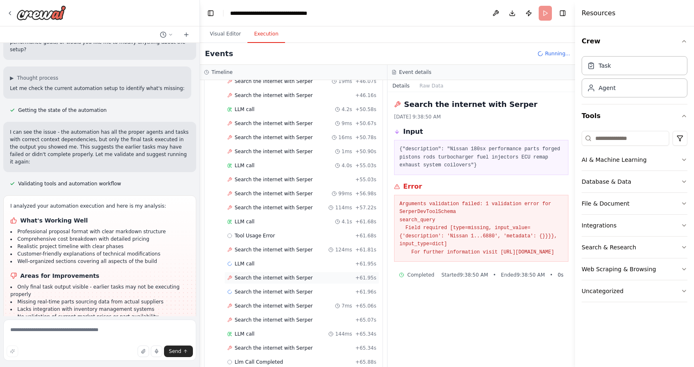
click at [253, 277] on span "Search the internet with Serper" at bounding box center [273, 278] width 78 height 7
click at [262, 287] on div "Search the internet with [PERSON_NAME] + 61.96s" at bounding box center [301, 292] width 155 height 12
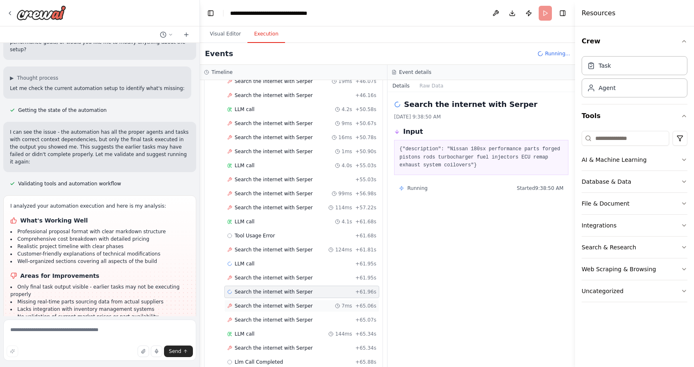
click at [265, 304] on span "Search the internet with Serper" at bounding box center [273, 306] width 78 height 7
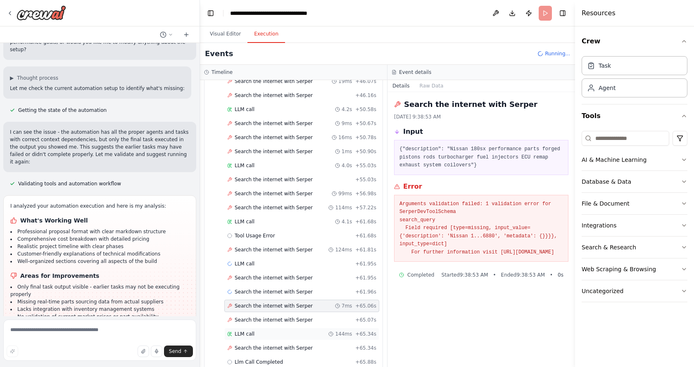
drag, startPoint x: 263, startPoint y: 323, endPoint x: 263, endPoint y: 333, distance: 9.5
click at [263, 326] on div "Started + 0.00s LLM call 2.1s + 2.36s Search the internet with [PERSON_NAME] 94…" at bounding box center [296, 61] width 171 height 1067
click at [261, 332] on div "LLM call 144ms + 65.34s" at bounding box center [301, 334] width 149 height 7
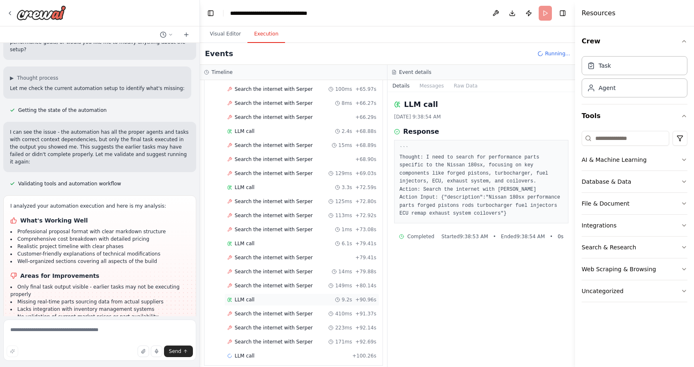
scroll to position [1037, 0]
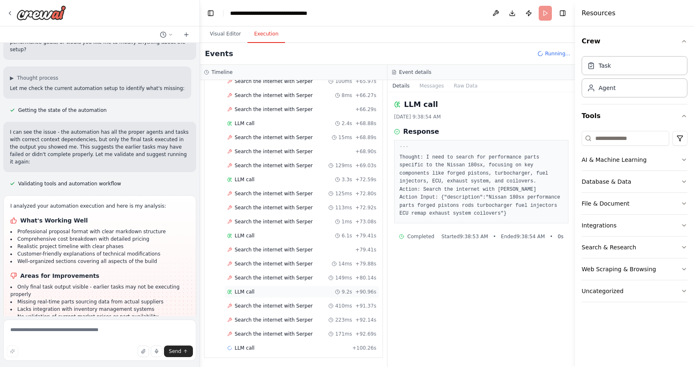
click at [255, 294] on div "LLM call 9.2s + 90.96s" at bounding box center [301, 292] width 149 height 7
click at [259, 232] on div "LLM call 6.1s + 79.41s" at bounding box center [301, 236] width 155 height 12
drag, startPoint x: 247, startPoint y: 341, endPoint x: 249, endPoint y: 350, distance: 9.2
click at [249, 348] on span "LLM call" at bounding box center [244, 348] width 20 height 7
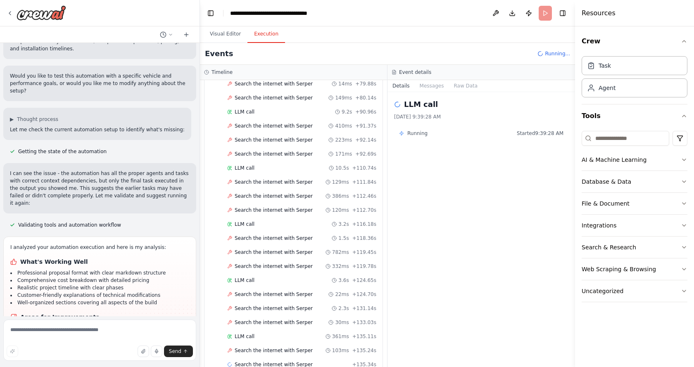
scroll to position [1233, 0]
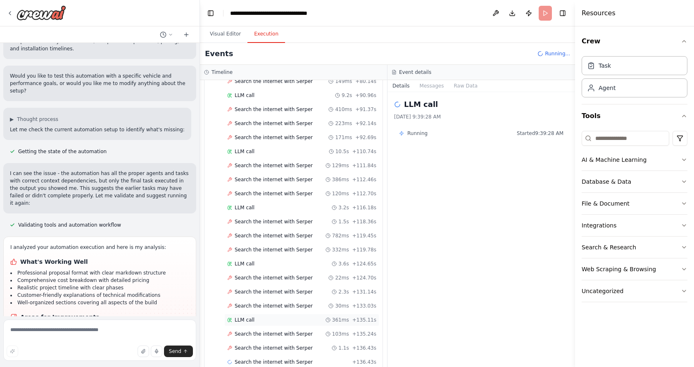
click at [242, 325] on div "LLM call 361ms + 135.11s" at bounding box center [301, 320] width 155 height 12
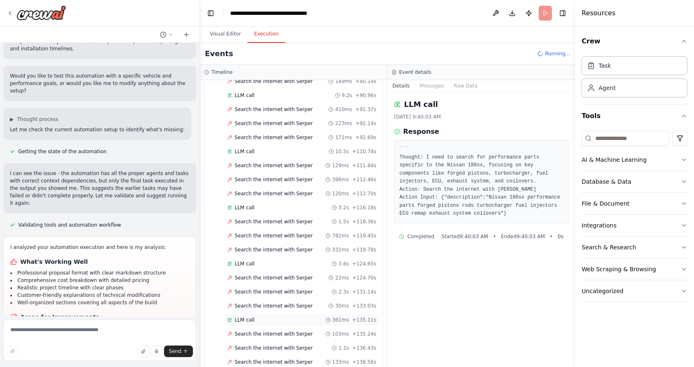
scroll to position [1261, 0]
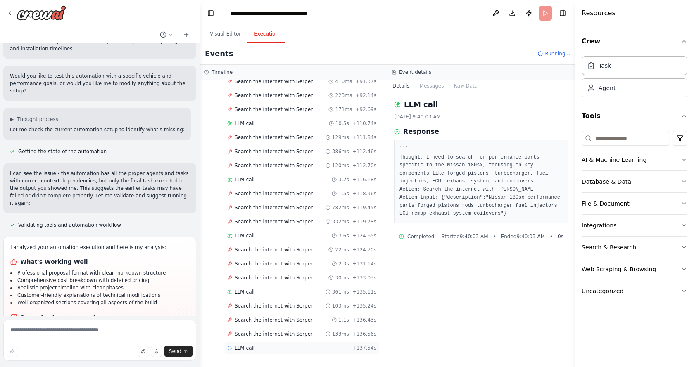
click at [242, 343] on div "LLM call + 137.54s" at bounding box center [301, 348] width 155 height 12
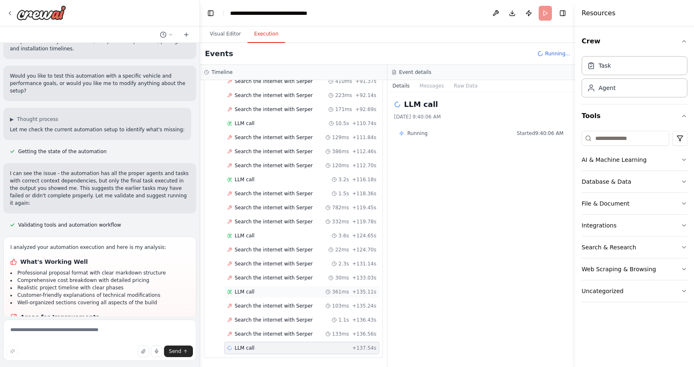
drag, startPoint x: 257, startPoint y: 277, endPoint x: 257, endPoint y: 293, distance: 15.7
click at [257, 278] on span "Search the internet with Serper" at bounding box center [273, 278] width 78 height 7
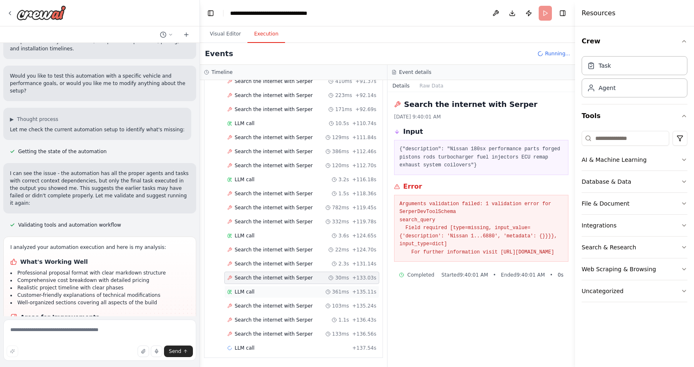
click at [257, 293] on div "LLM call 361ms + 135.11s" at bounding box center [301, 292] width 149 height 7
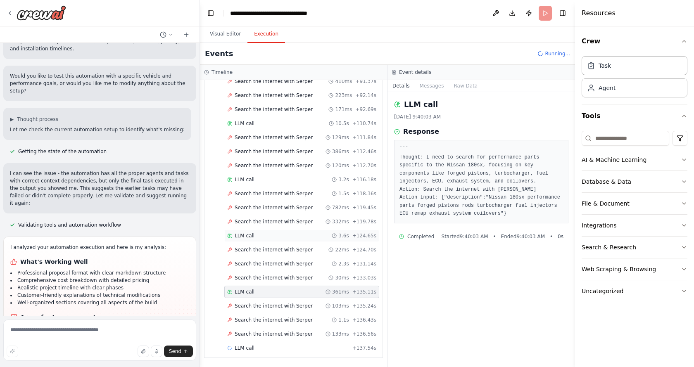
click at [253, 233] on div "LLM call 3.6s + 124.65s" at bounding box center [301, 235] width 149 height 7
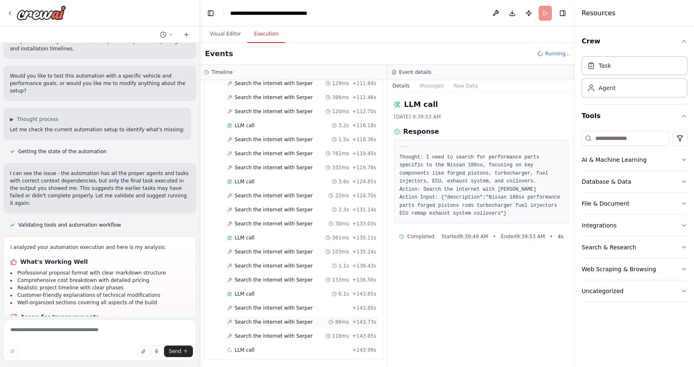
scroll to position [1317, 0]
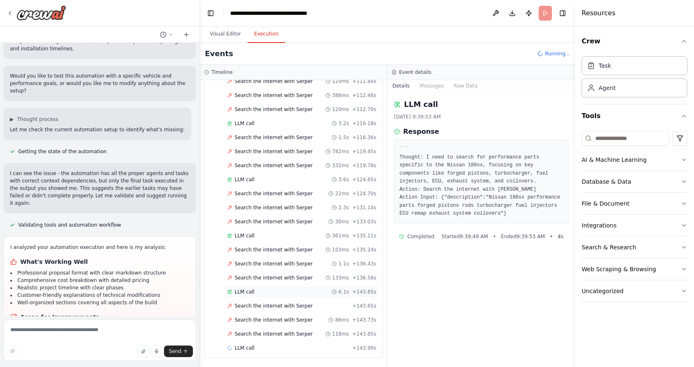
click at [233, 289] on div "LLM call" at bounding box center [240, 292] width 27 height 7
click at [244, 294] on span "LLM call" at bounding box center [244, 292] width 20 height 7
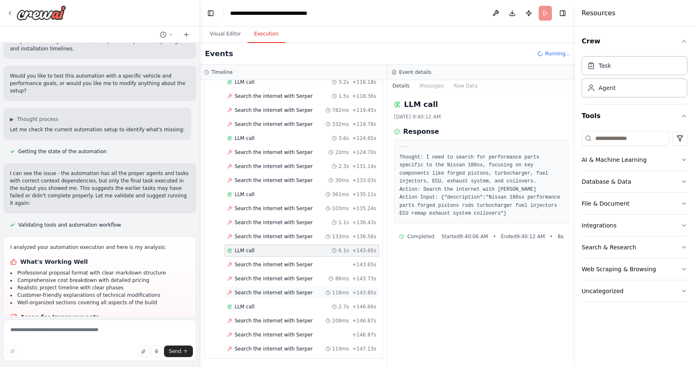
scroll to position [1359, 0]
click at [261, 322] on span "Search the internet with Serper" at bounding box center [273, 320] width 78 height 7
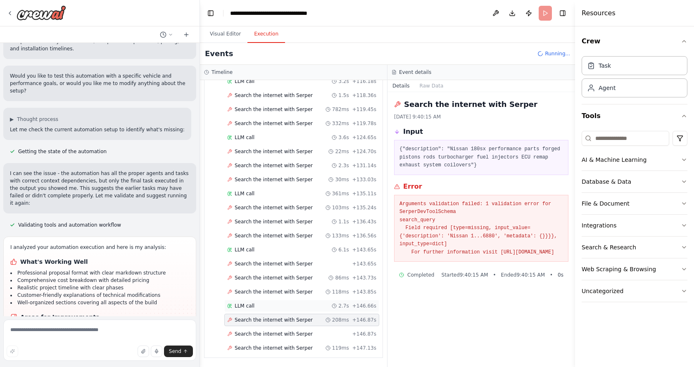
click at [260, 311] on div "LLM call 2.7s + 146.66s" at bounding box center [301, 306] width 155 height 12
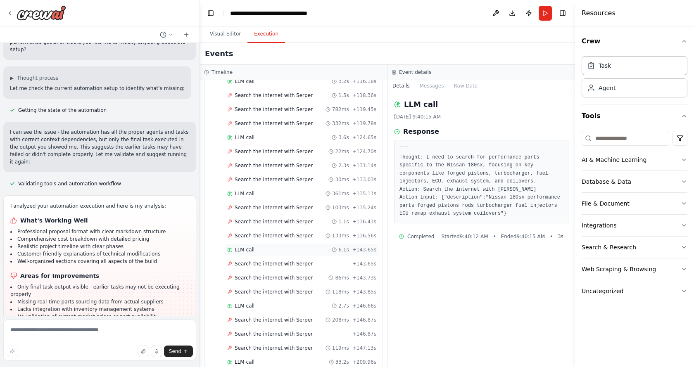
scroll to position [1477, 0]
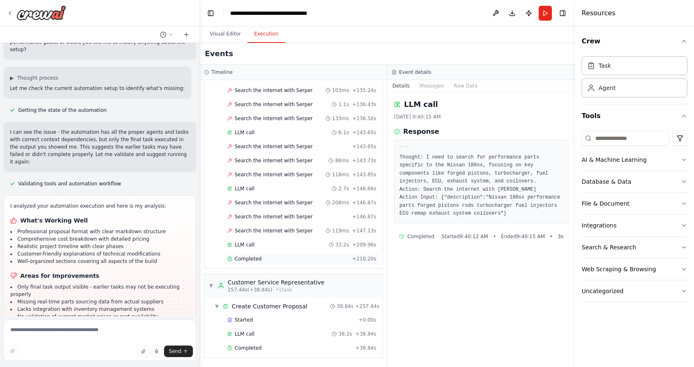
click at [273, 263] on div "Completed + 210.20s" at bounding box center [301, 259] width 155 height 12
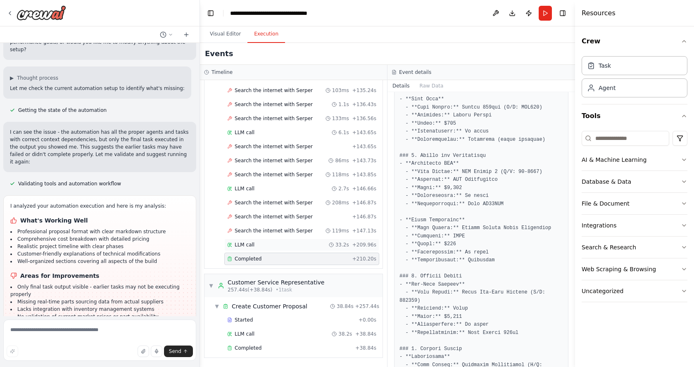
click at [254, 242] on div "LLM call 33.2s + 209.96s" at bounding box center [301, 245] width 149 height 7
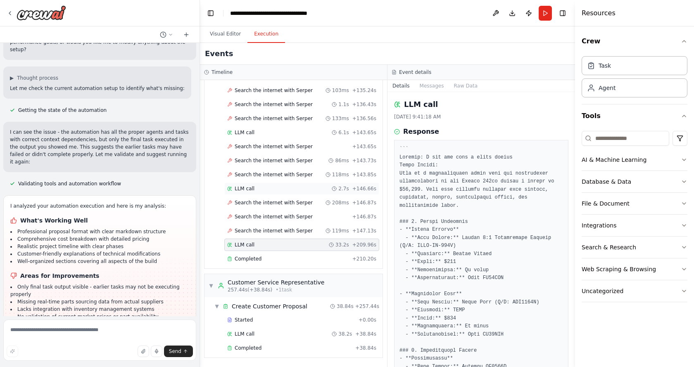
click at [251, 190] on span "LLM call" at bounding box center [244, 188] width 20 height 7
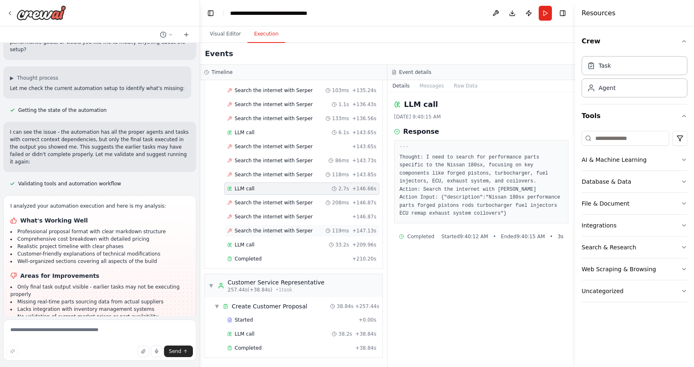
click at [280, 234] on span "Search the internet with Serper" at bounding box center [273, 230] width 78 height 7
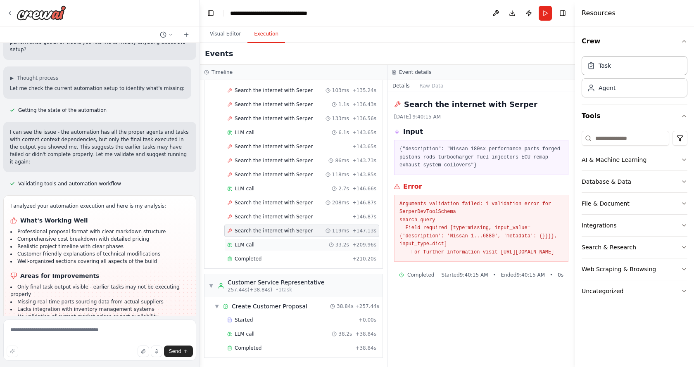
click at [284, 242] on div "LLM call 33.2s + 209.96s" at bounding box center [301, 245] width 149 height 7
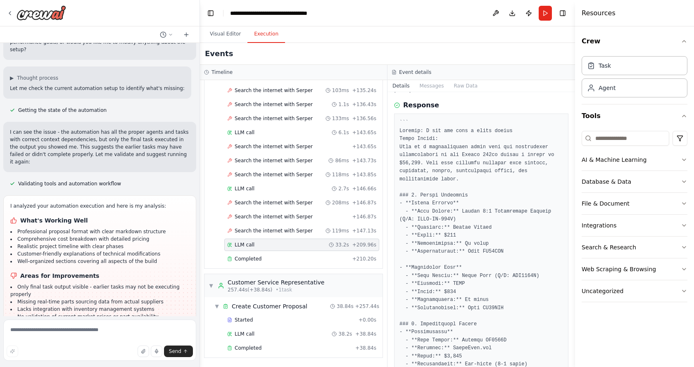
scroll to position [41, 0]
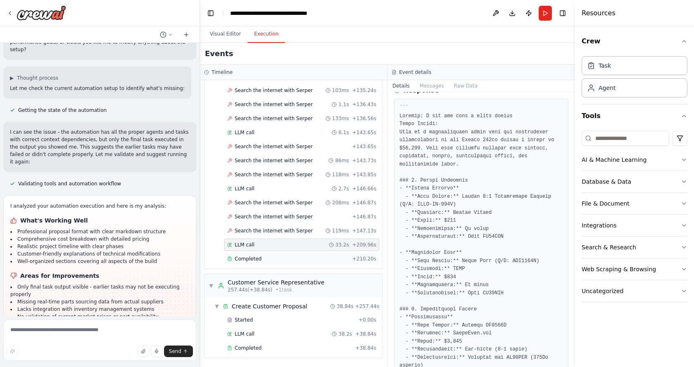
click at [256, 261] on span "Completed" at bounding box center [247, 259] width 27 height 7
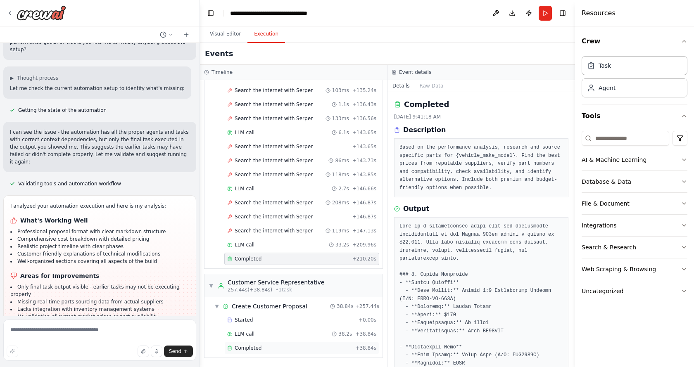
click at [242, 344] on div "Completed + 38.84s" at bounding box center [301, 348] width 155 height 12
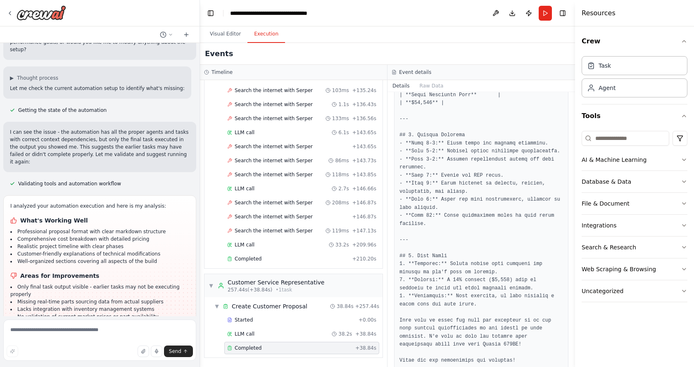
scroll to position [1589, 0]
click at [257, 260] on span "Completed" at bounding box center [247, 259] width 27 height 7
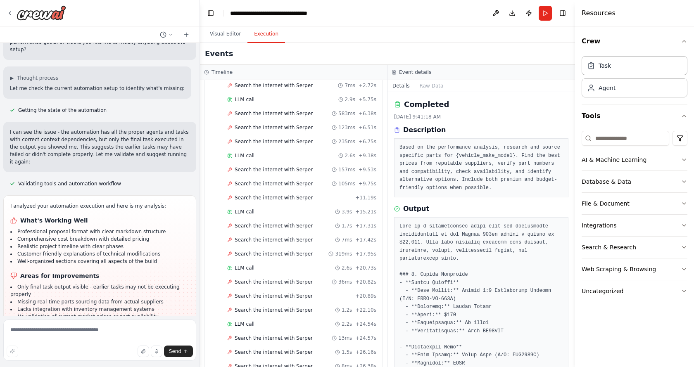
scroll to position [114, 0]
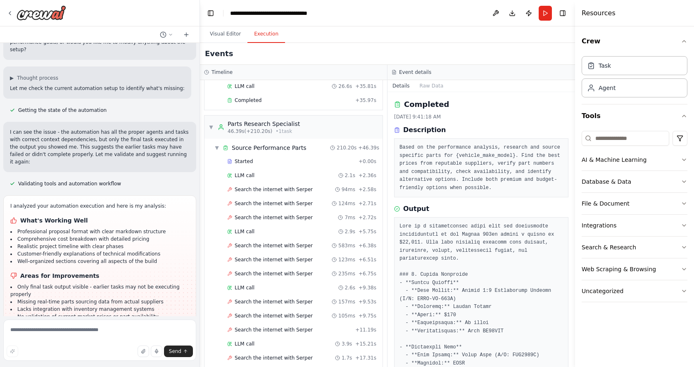
click at [250, 107] on div "Started + 0.00s LLM call 2.6s + 3.28s Search the internet with [PERSON_NAME] 1.…" at bounding box center [296, 59] width 171 height 98
click at [249, 102] on span "Completed" at bounding box center [247, 100] width 27 height 7
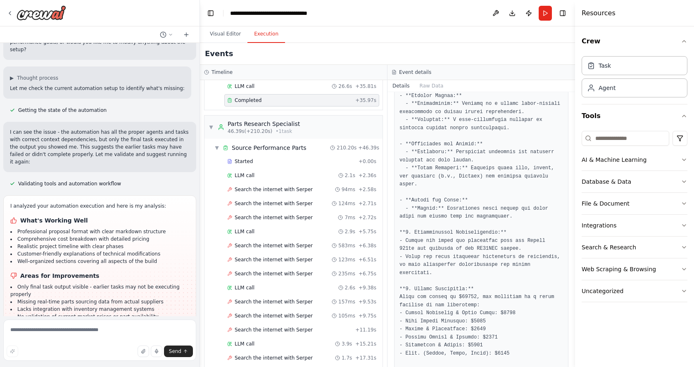
scroll to position [711, 0]
